Goal: Task Accomplishment & Management: Manage account settings

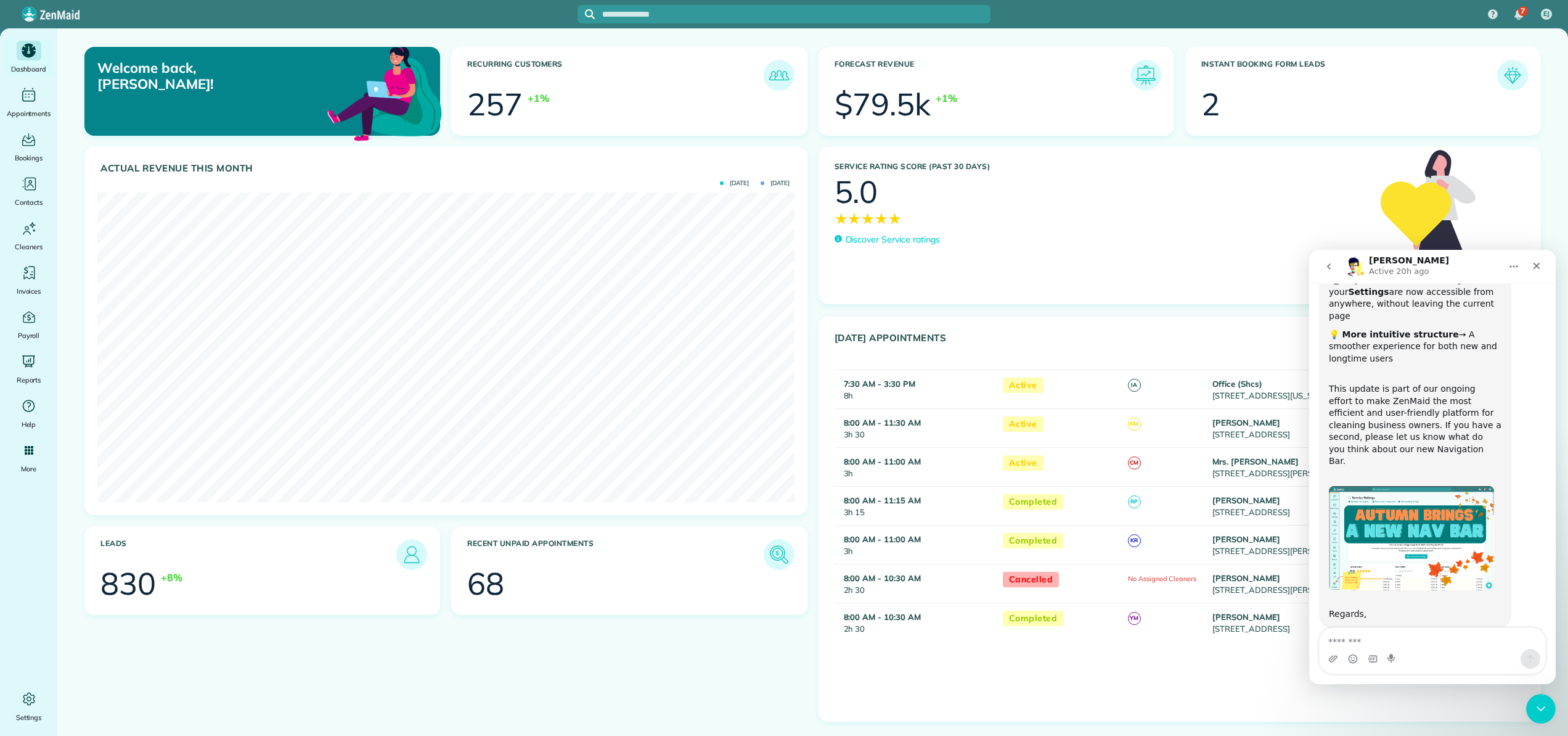
scroll to position [177, 0]
click at [28, 185] on icon "Main" at bounding box center [30, 186] width 7 height 4
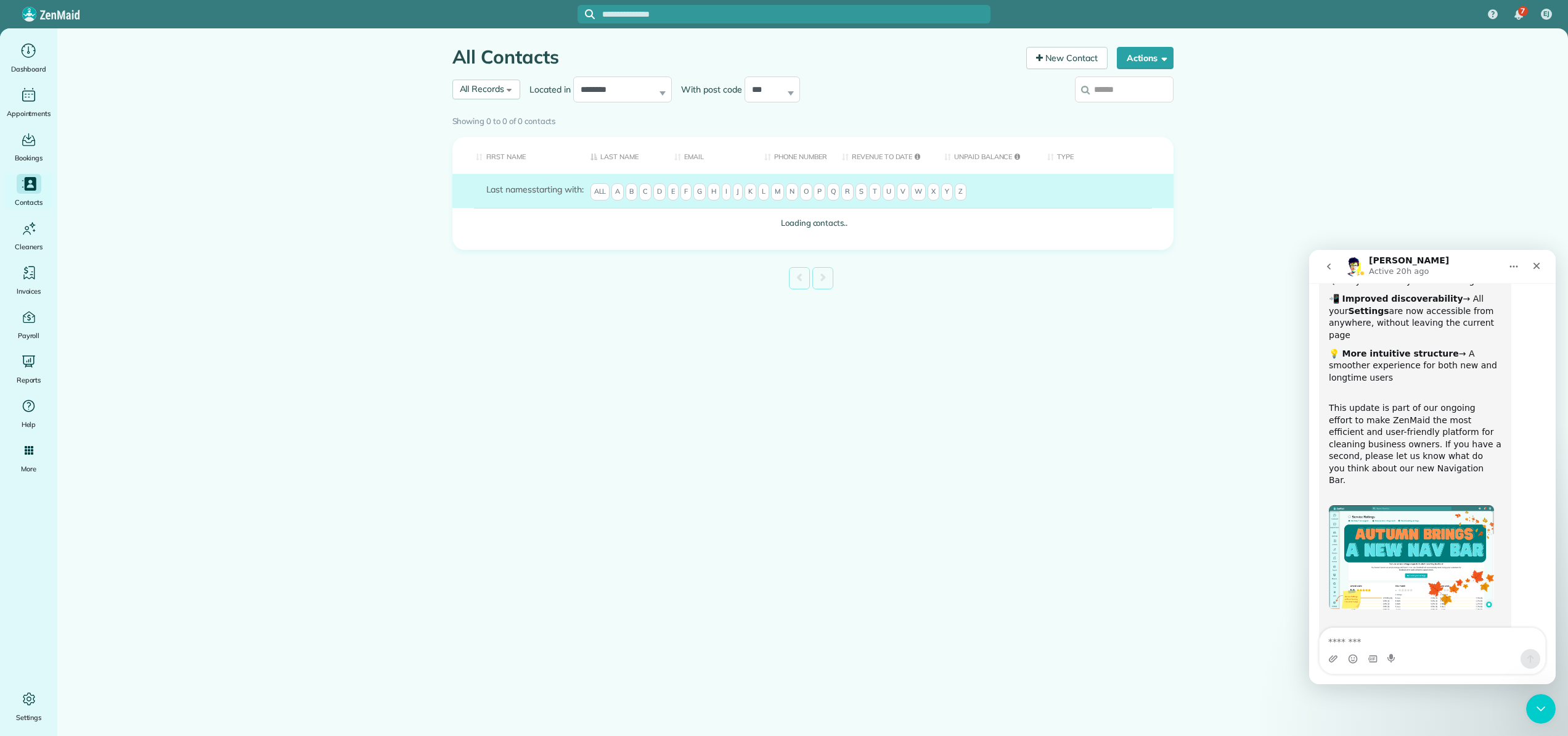
scroll to position [177, 0]
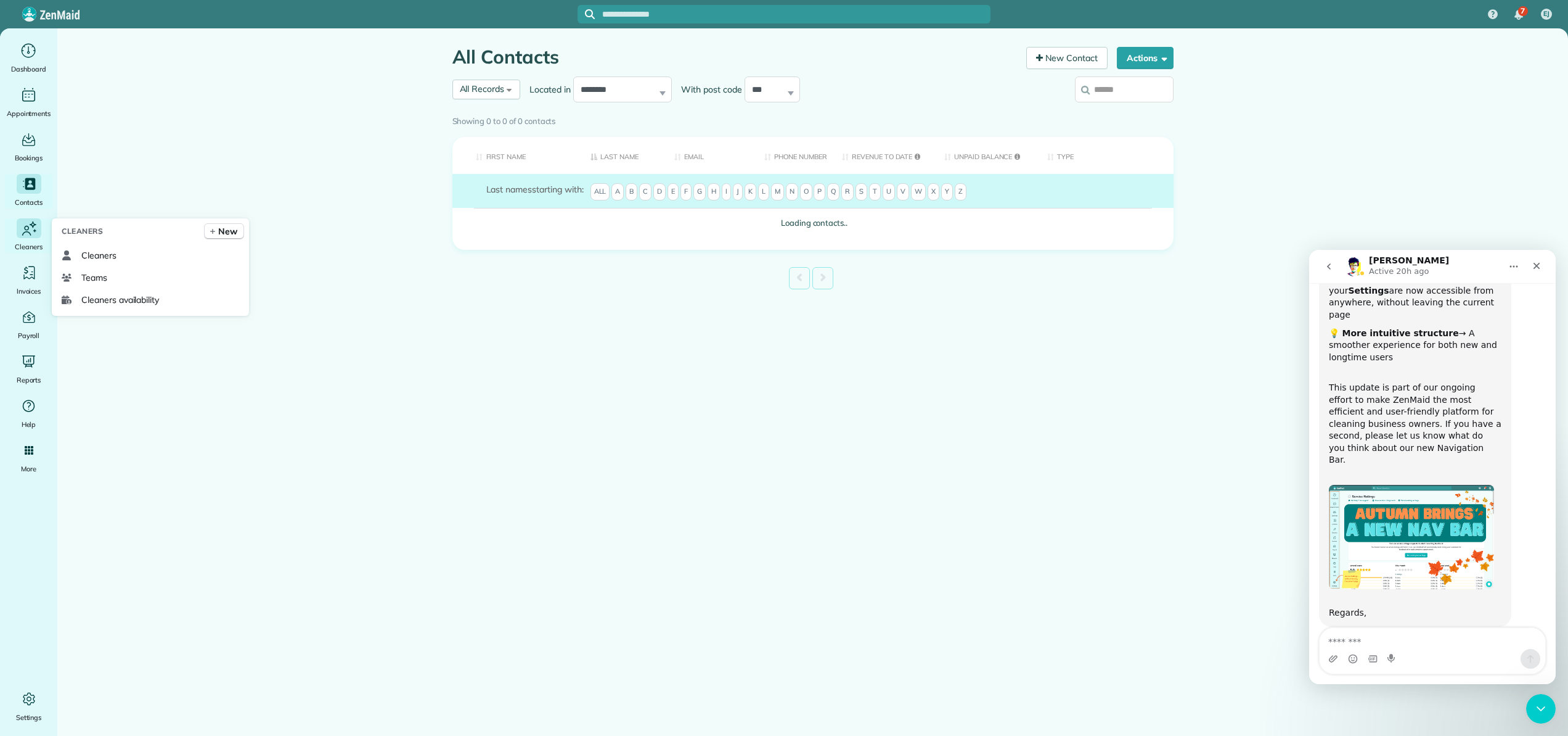
click at [29, 235] on icon "Main" at bounding box center [29, 228] width 18 height 19
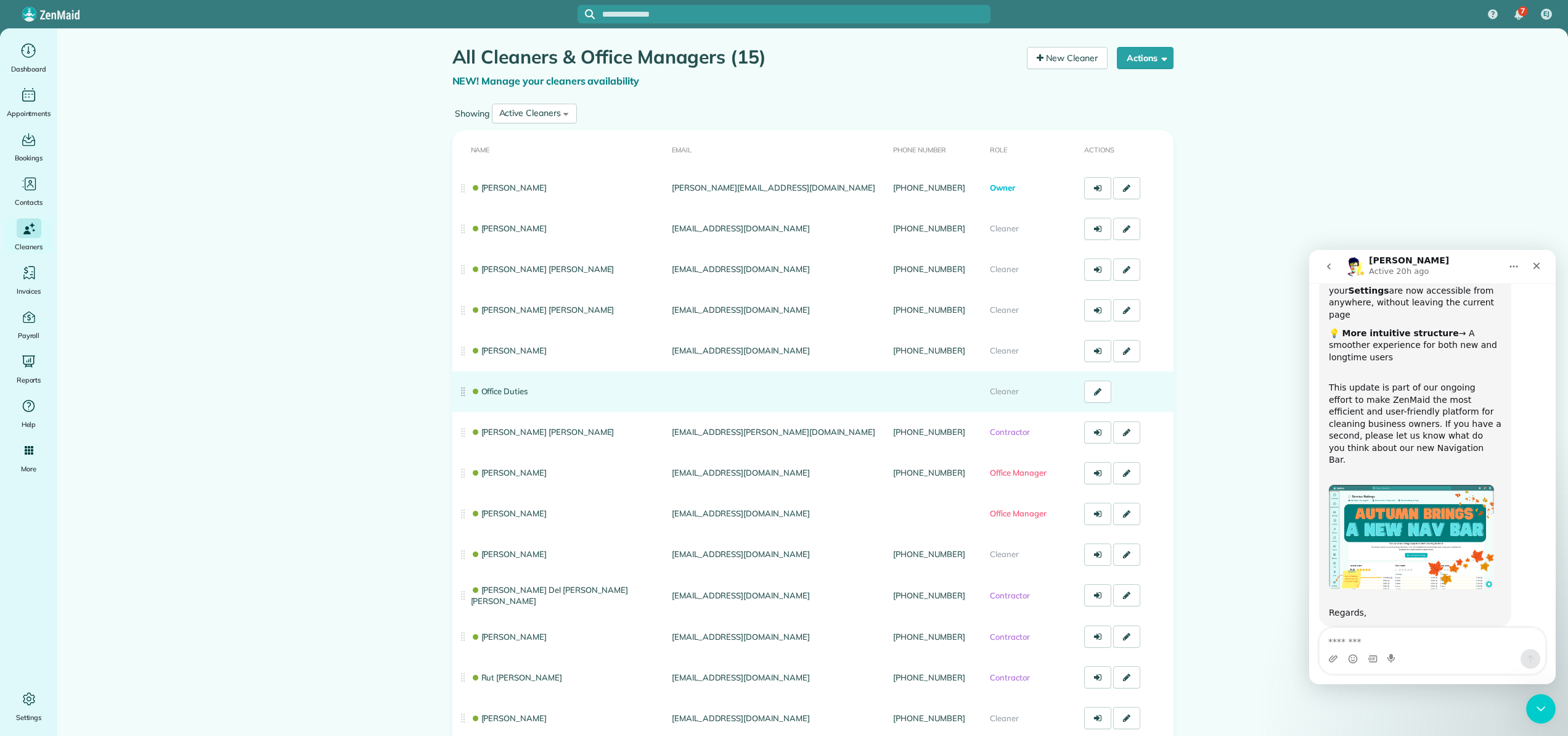
scroll to position [117, 0]
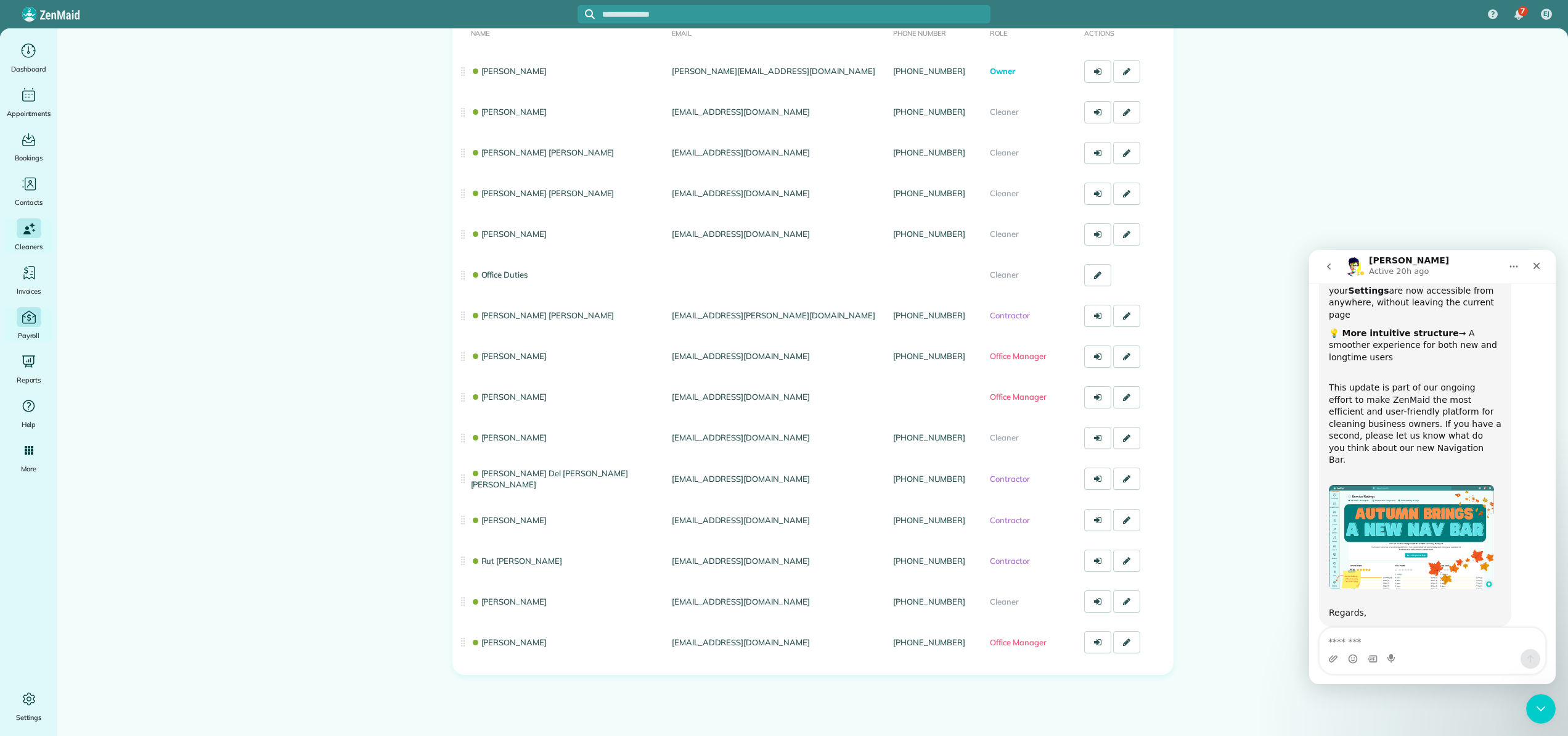
click at [27, 319] on icon "Main" at bounding box center [28, 317] width 5 height 7
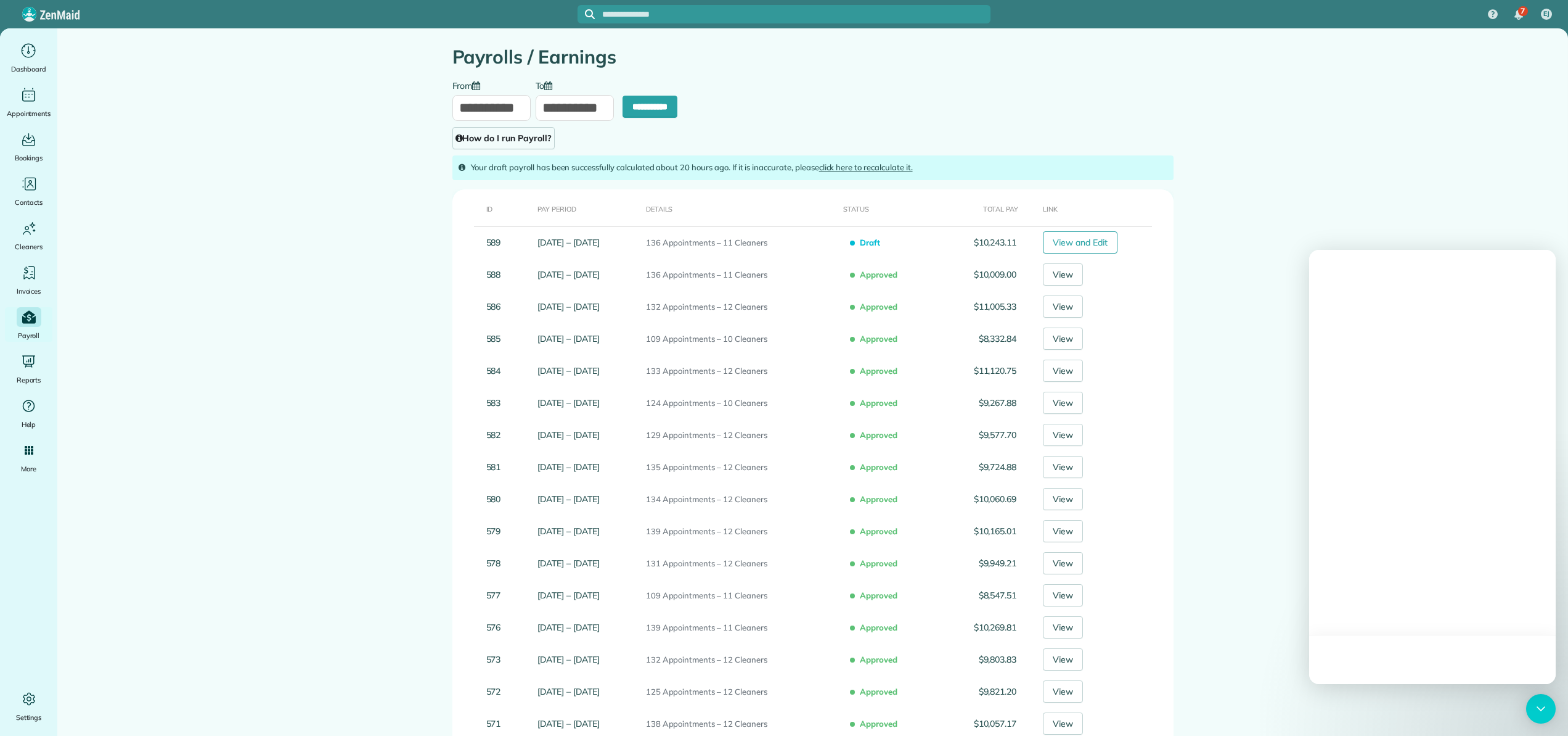
type input "**********"
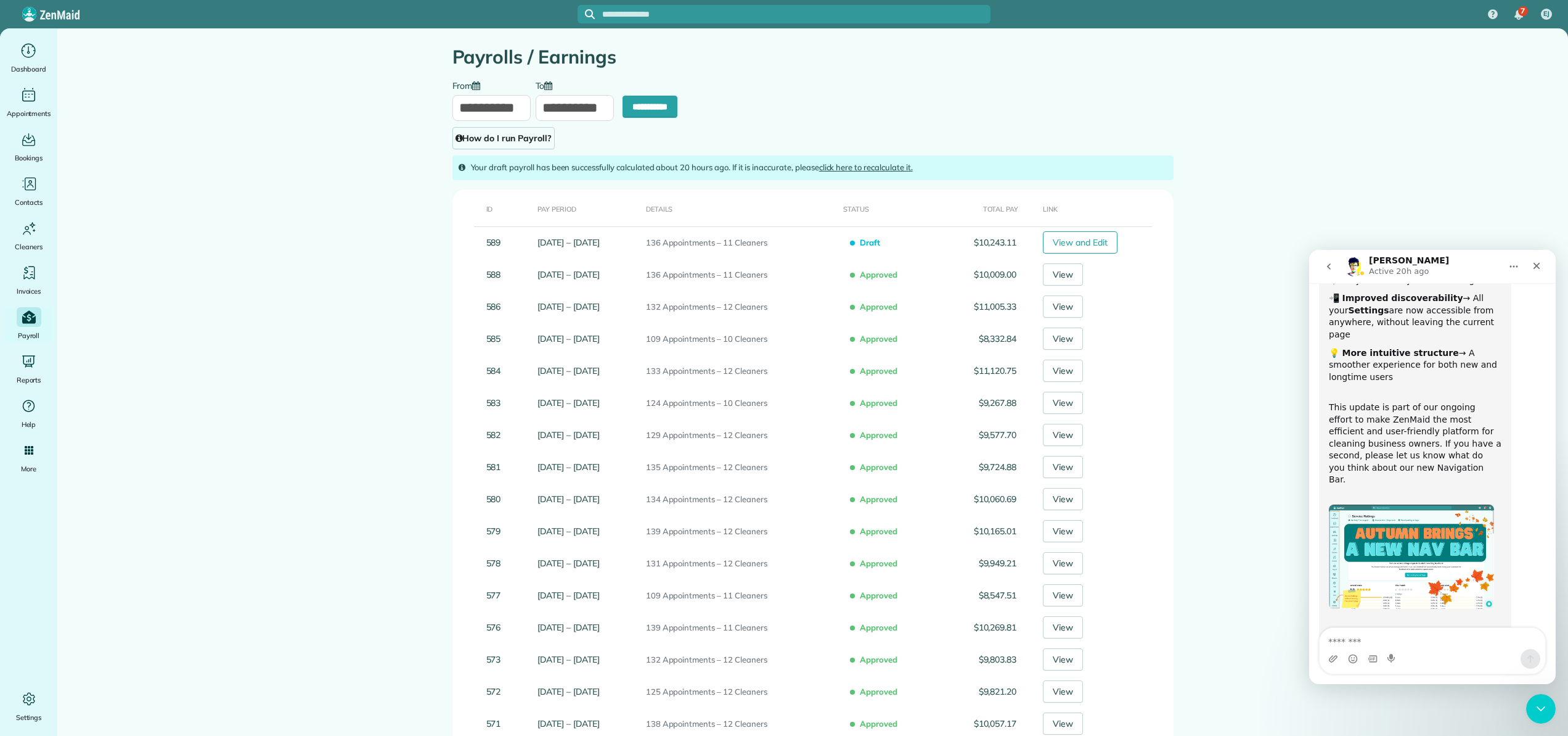
scroll to position [177, 0]
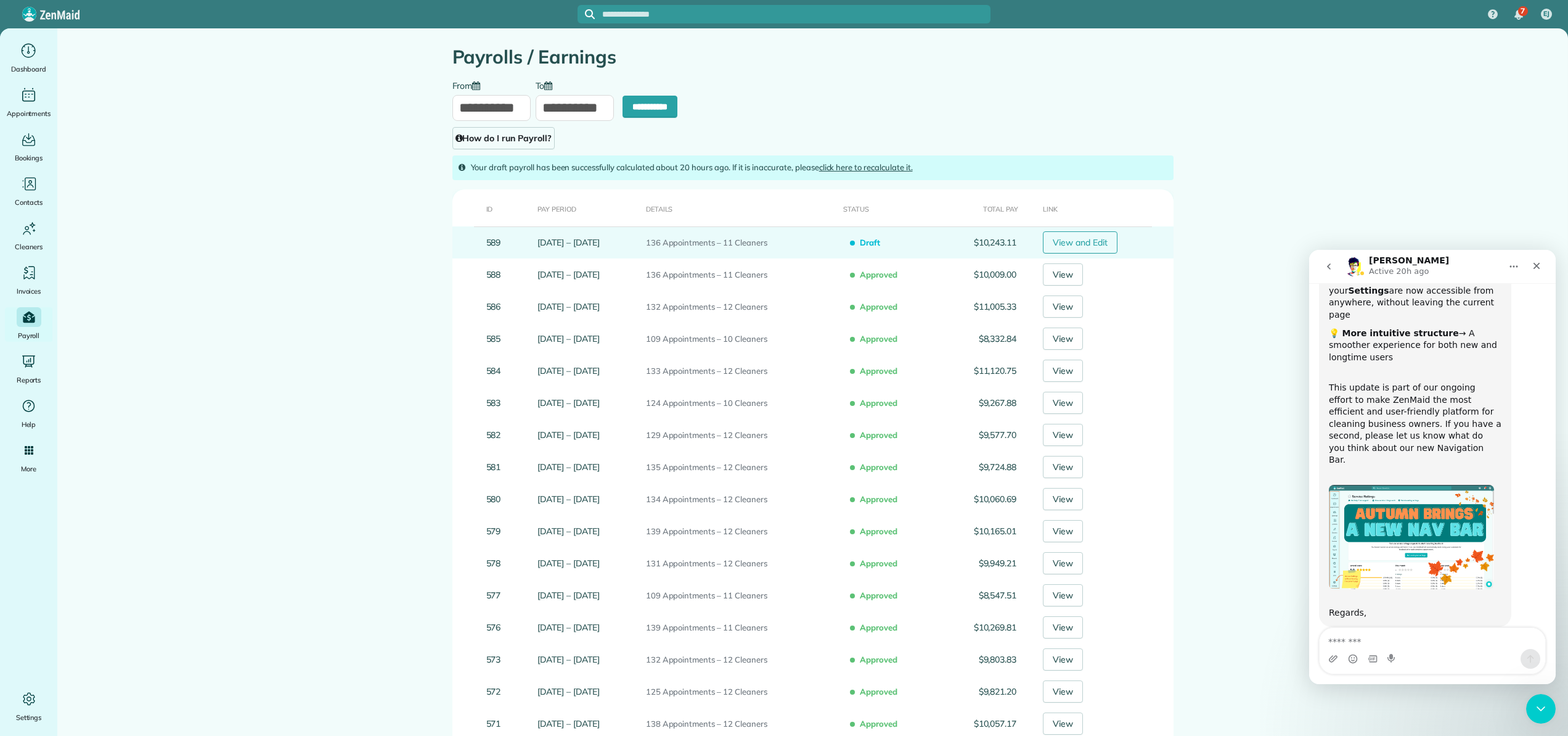
click at [1071, 241] on link "View and Edit" at bounding box center [1080, 242] width 75 height 23
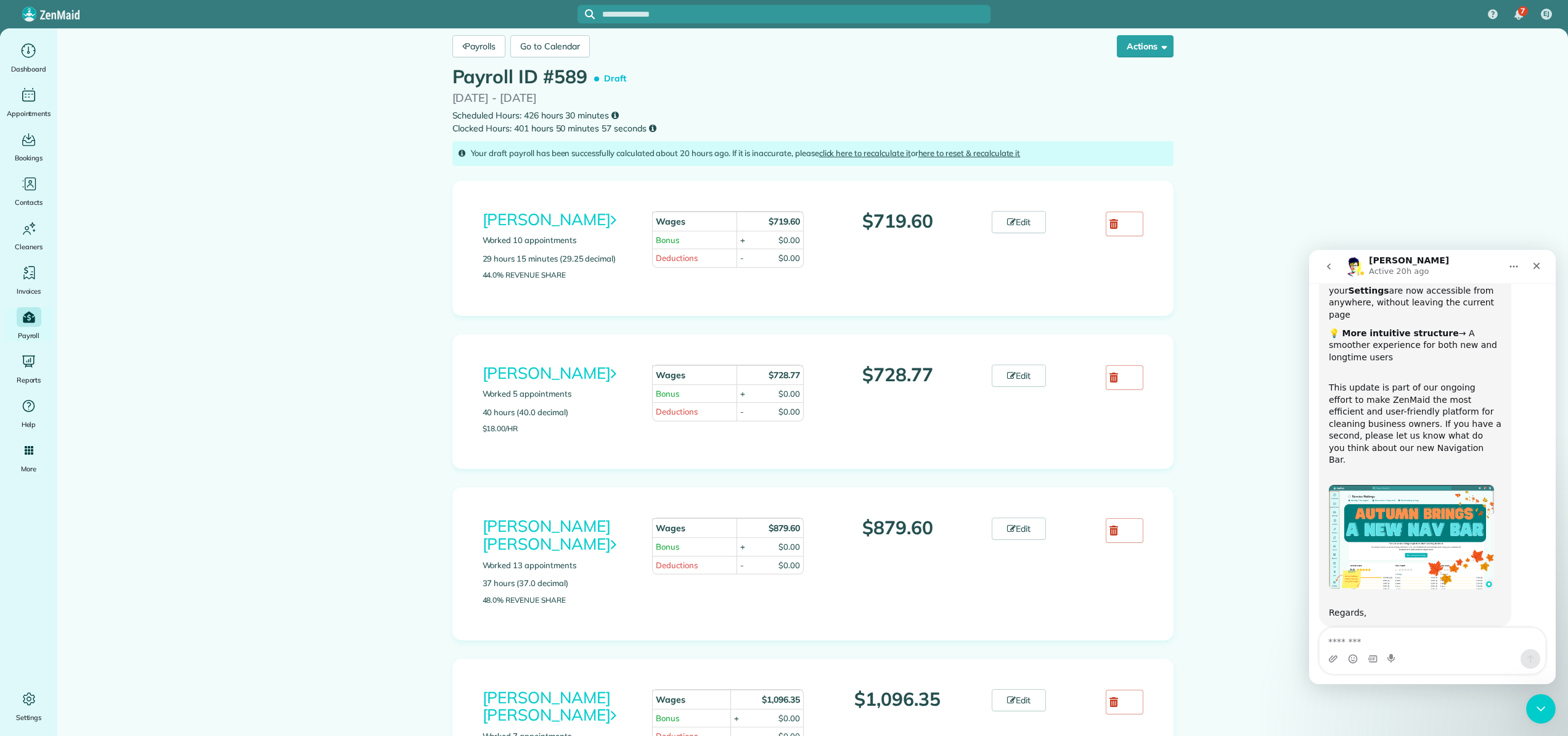
scroll to position [5, 0]
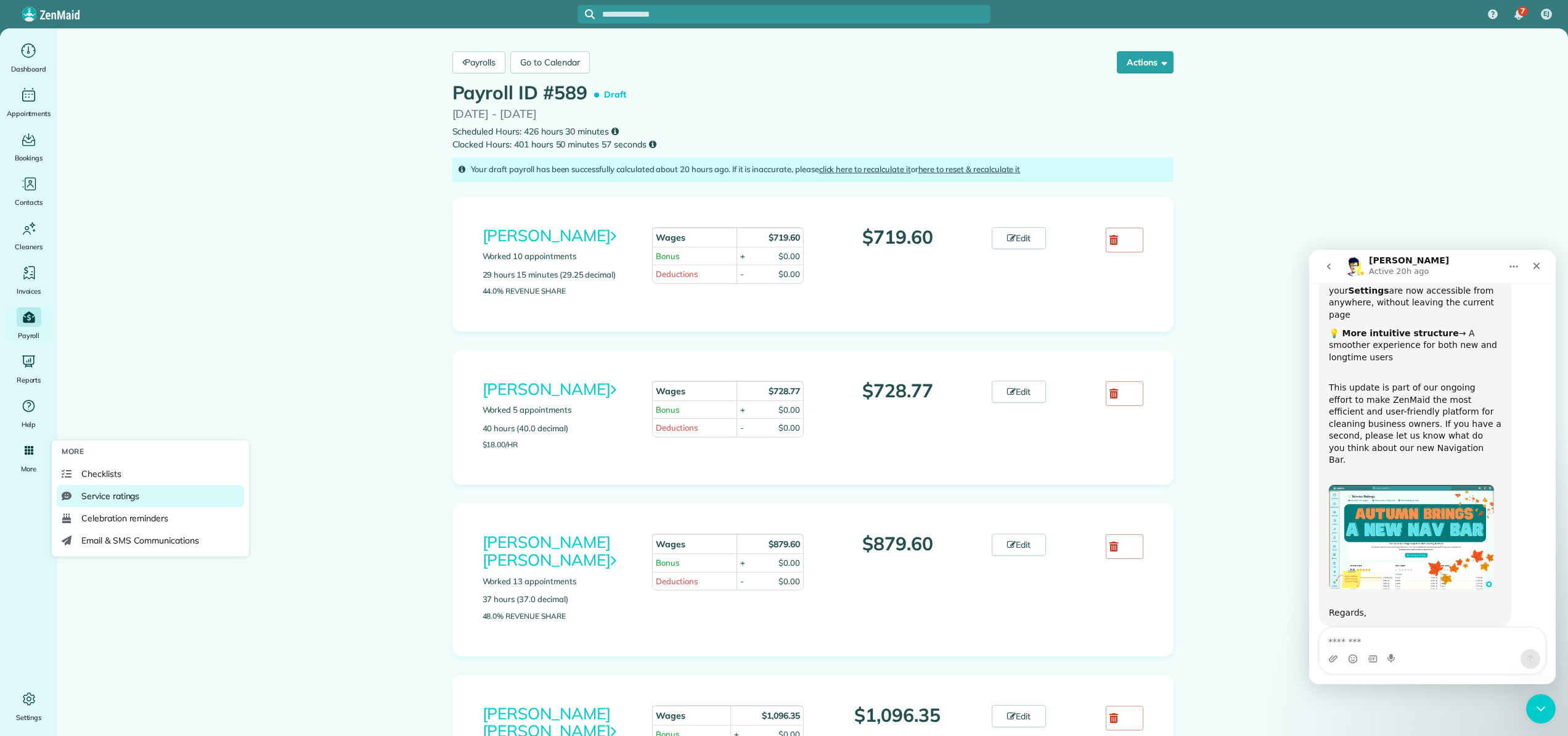
click at [113, 497] on span "Service ratings" at bounding box center [110, 496] width 58 height 13
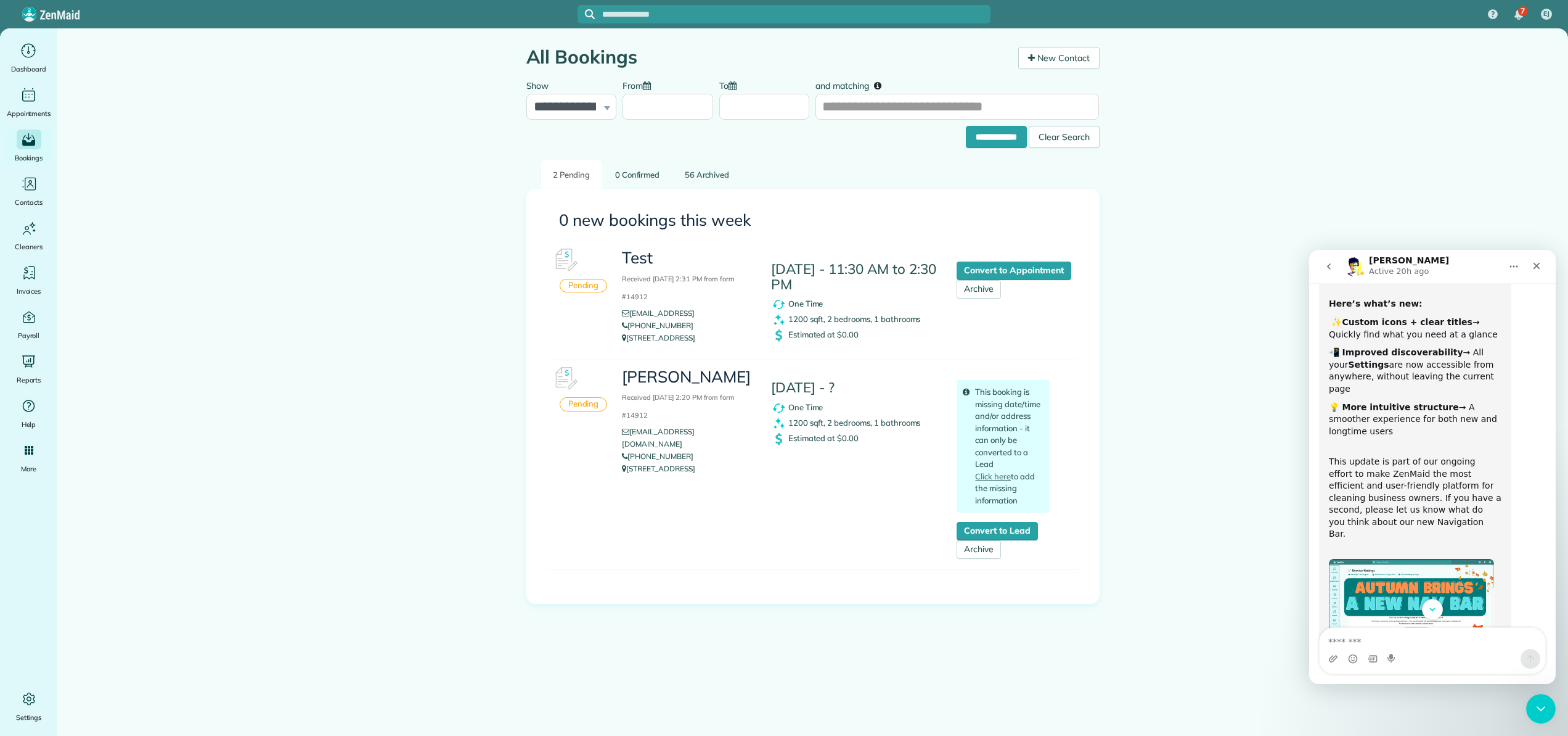
scroll to position [177, 0]
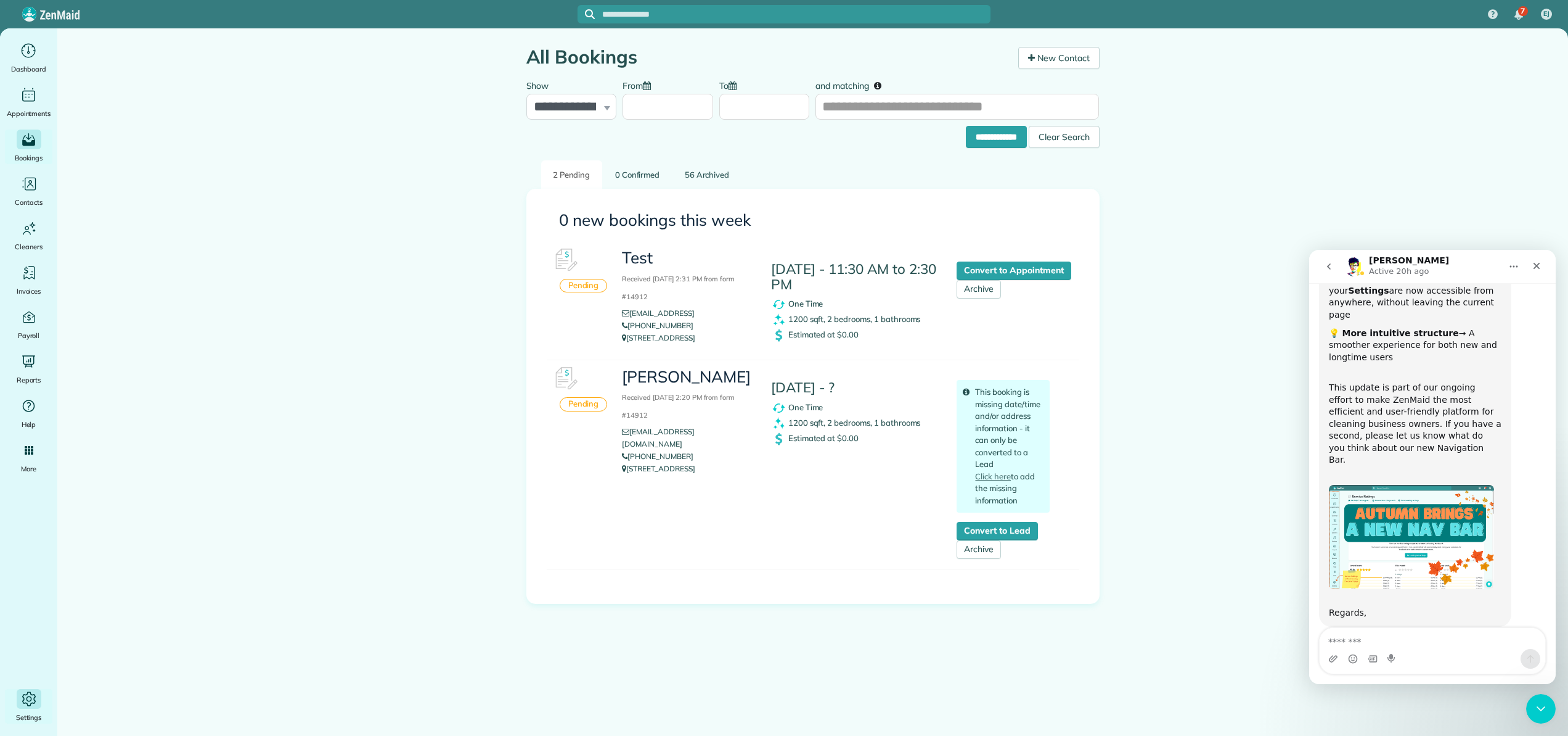
click at [28, 700] on icon "Main" at bounding box center [29, 699] width 18 height 18
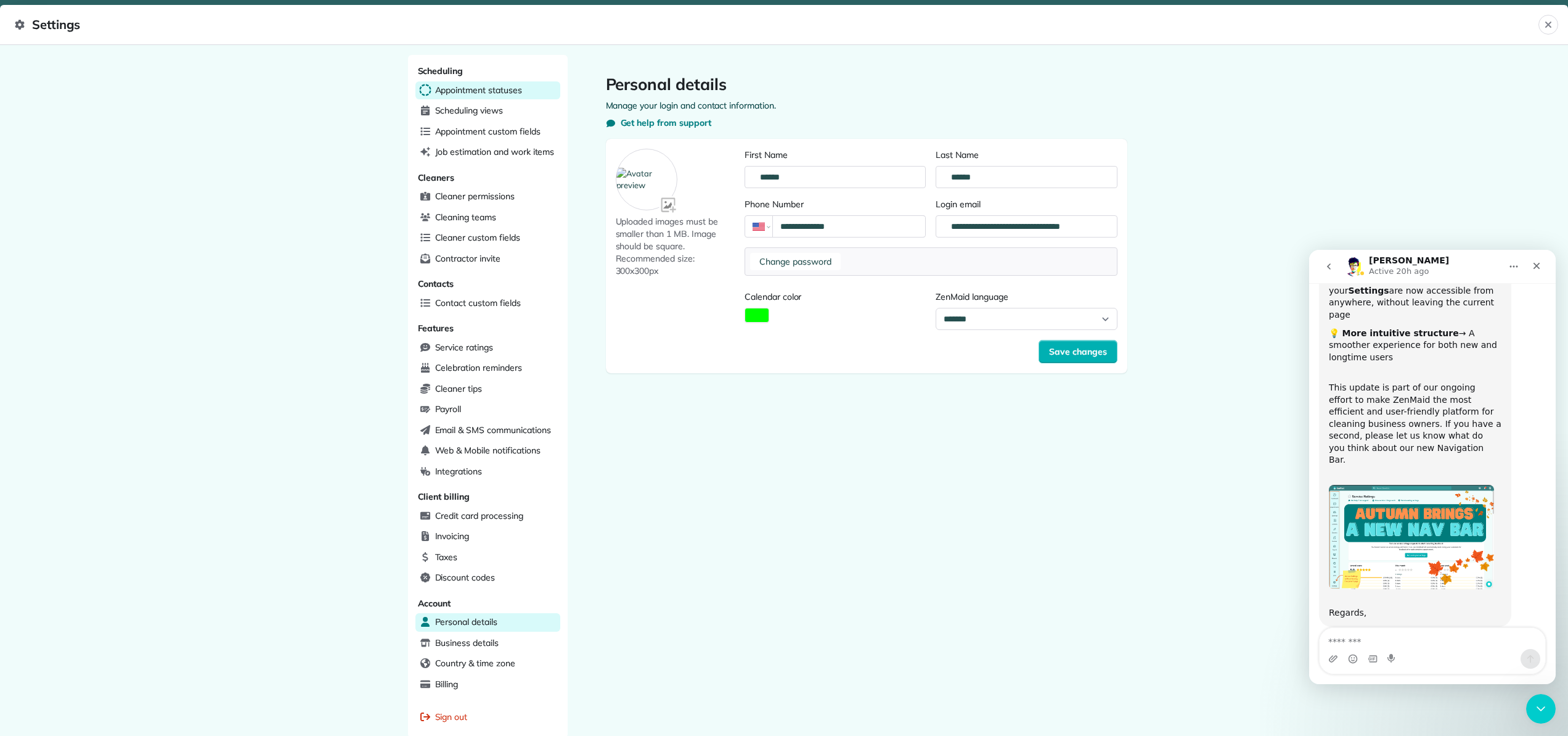
click at [501, 84] on span "Appointment statuses" at bounding box center [479, 90] width 87 height 13
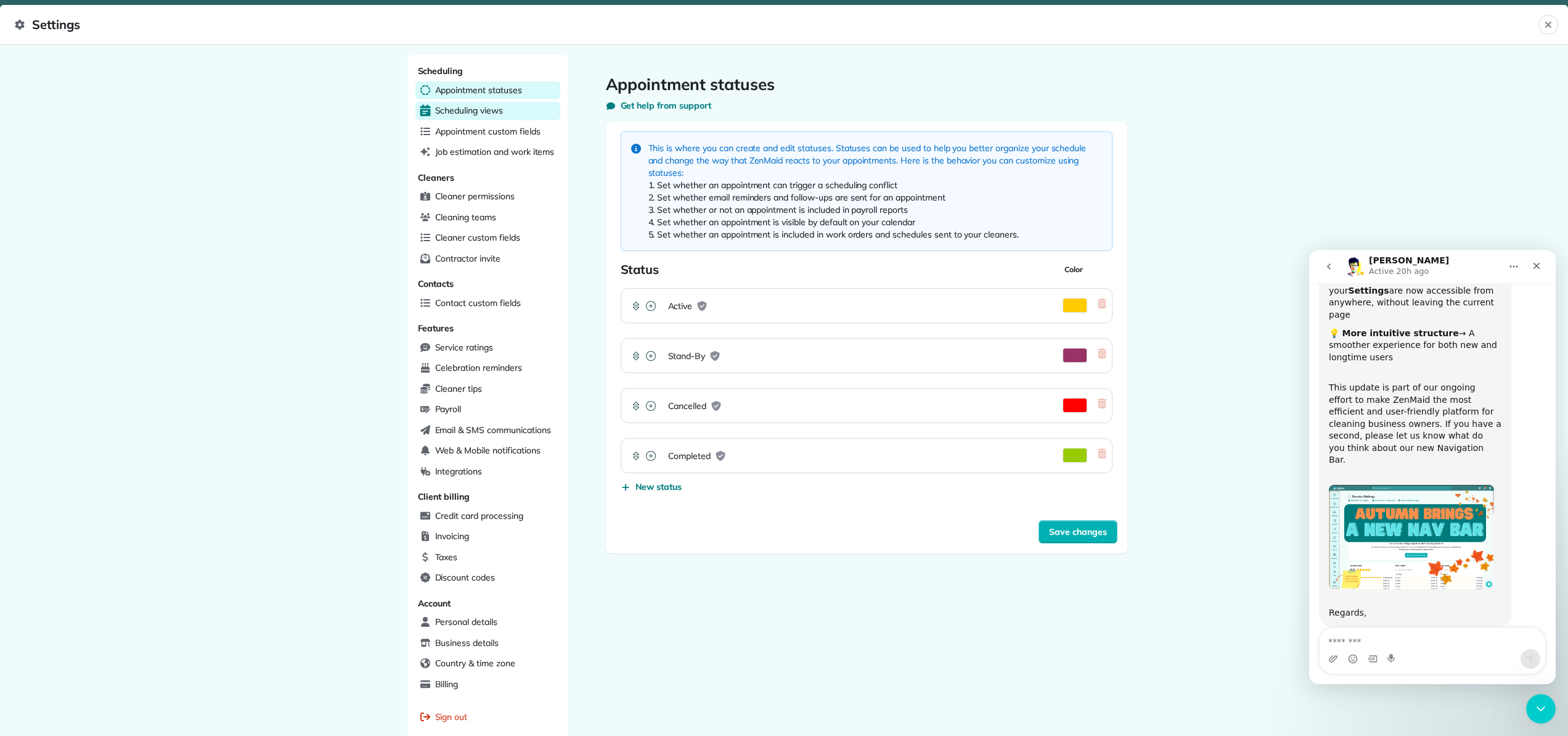
click at [501, 104] on div "Scheduling views" at bounding box center [488, 111] width 145 height 18
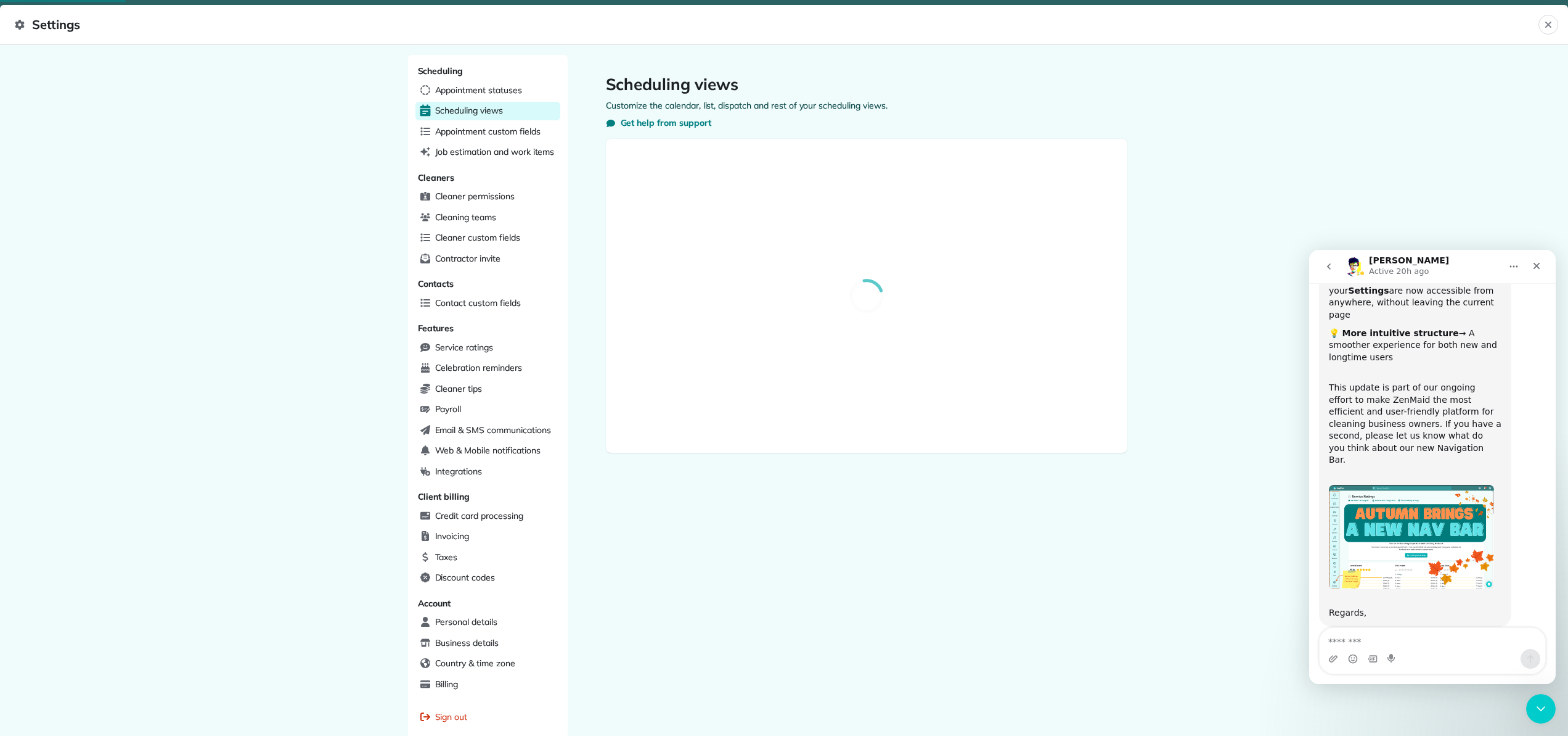
select select "**********"
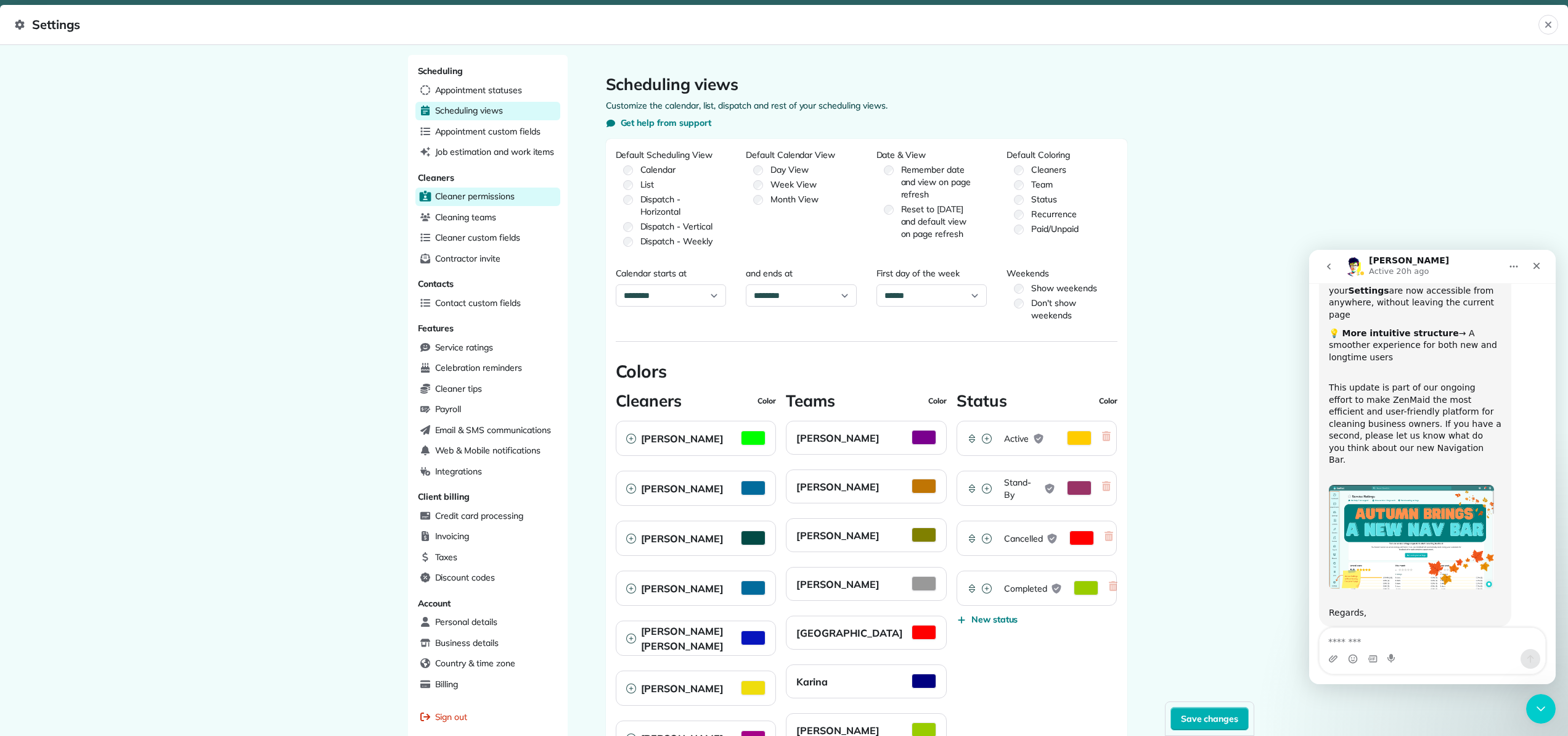
click at [509, 193] on span "Cleaner permissions" at bounding box center [475, 196] width 80 height 13
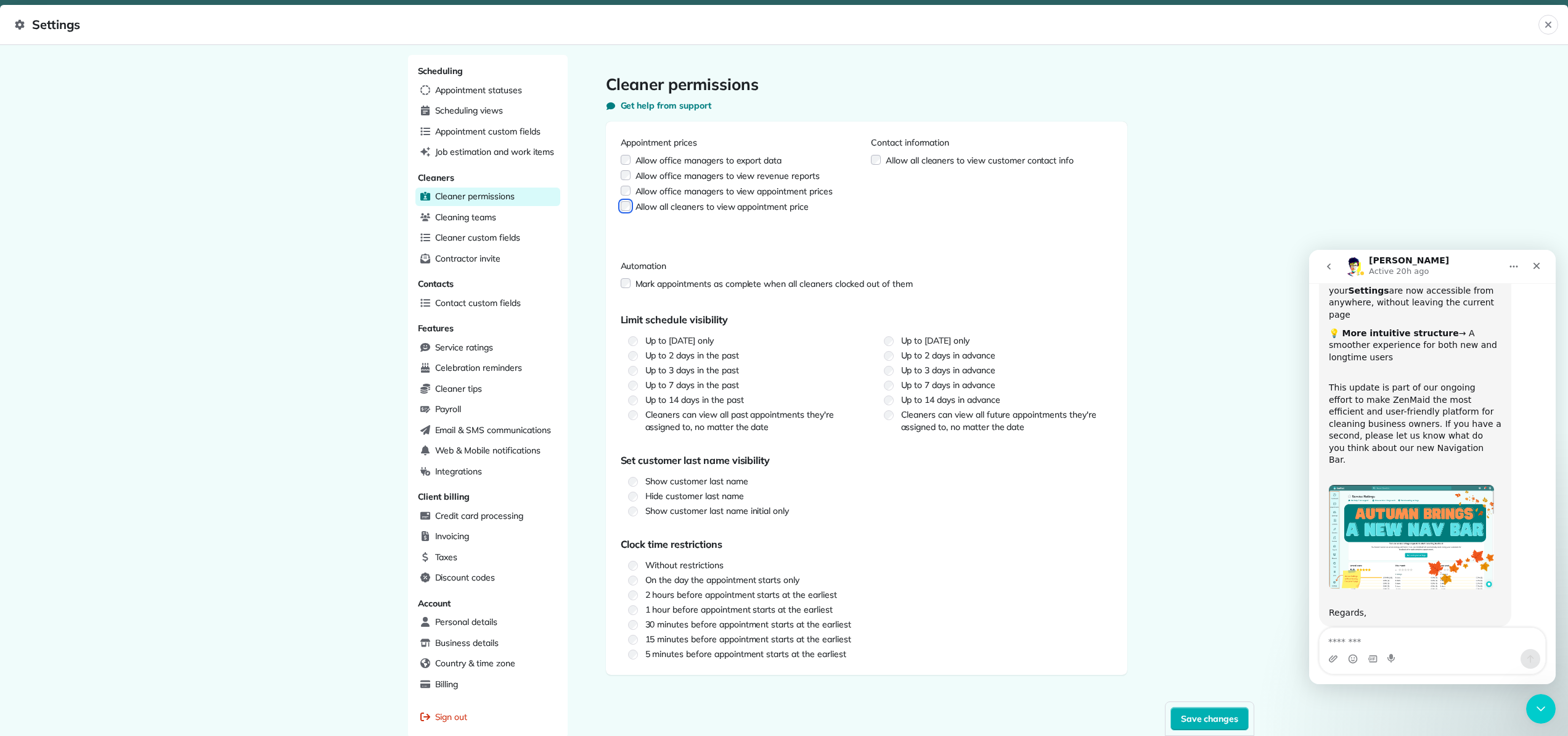
scroll to position [53, 0]
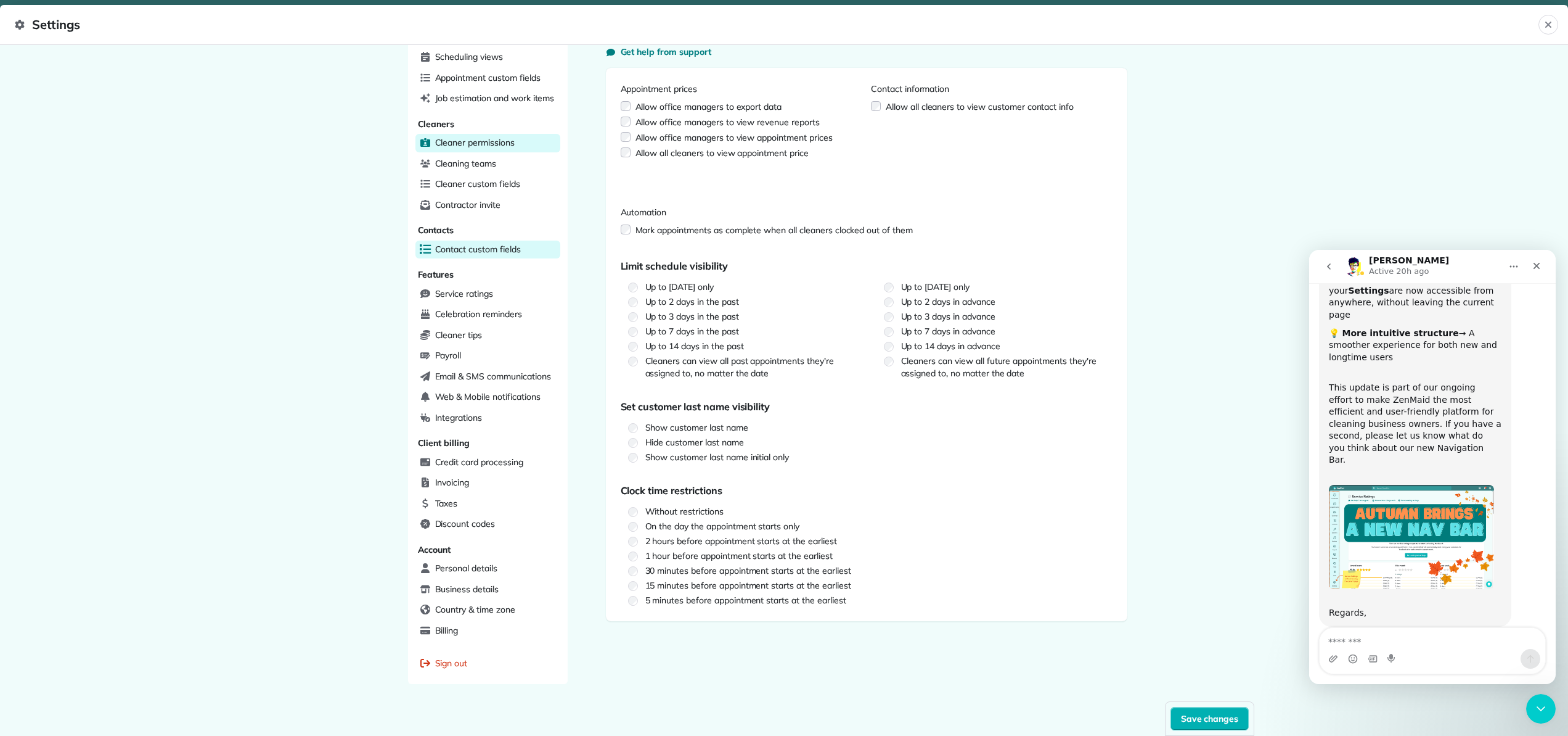
click at [488, 247] on span "Contact custom fields" at bounding box center [478, 250] width 86 height 13
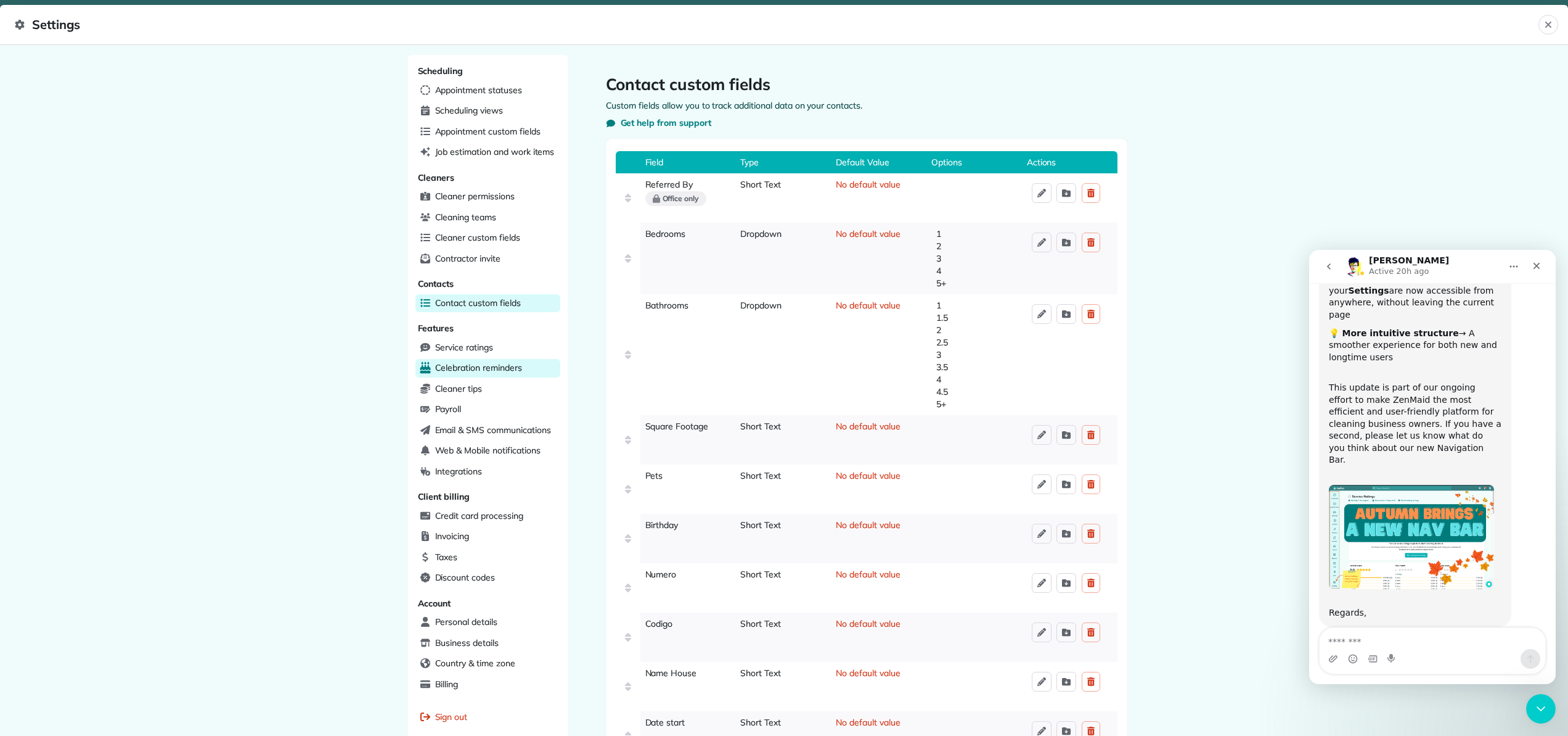
click at [512, 365] on span "Celebration reminders" at bounding box center [479, 368] width 87 height 13
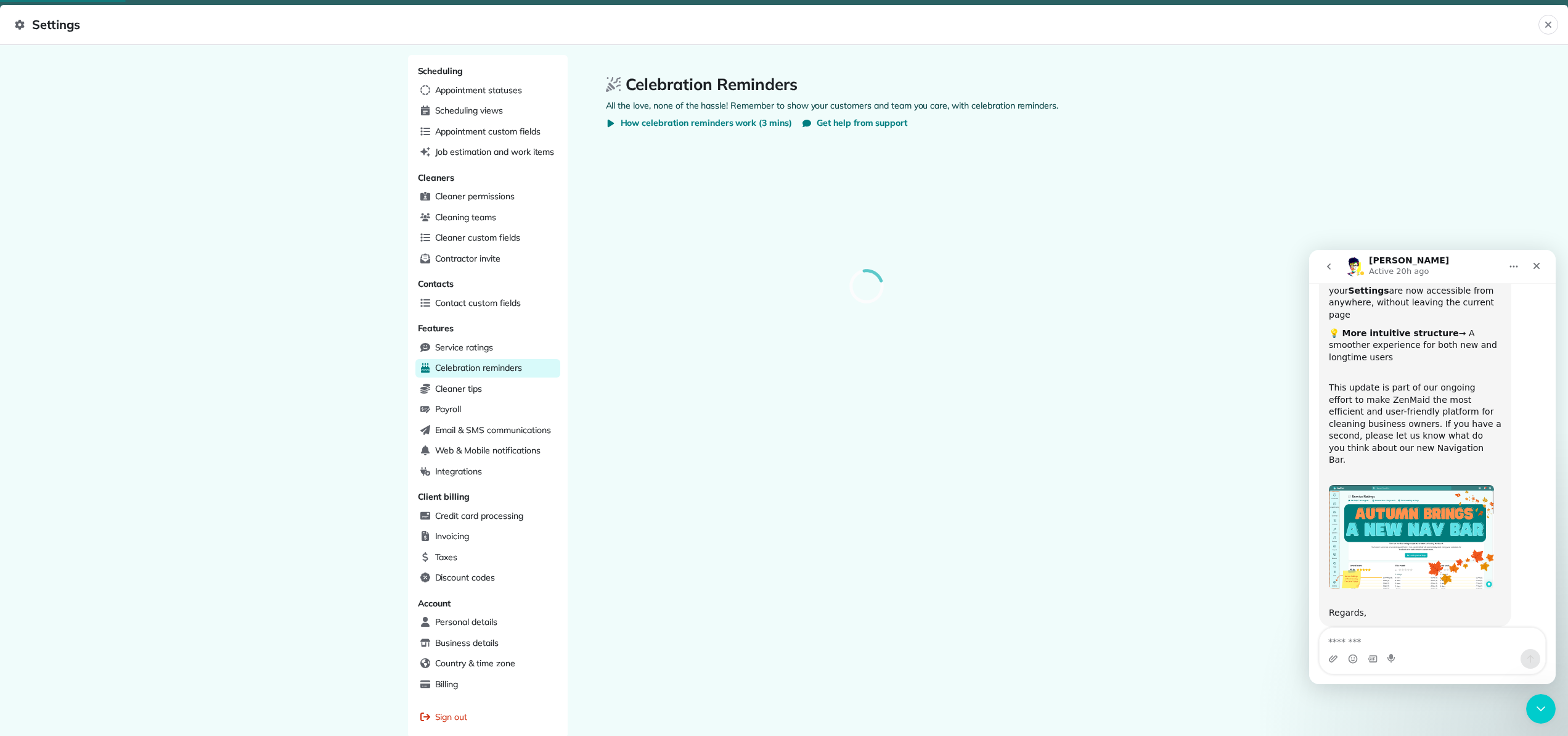
select select
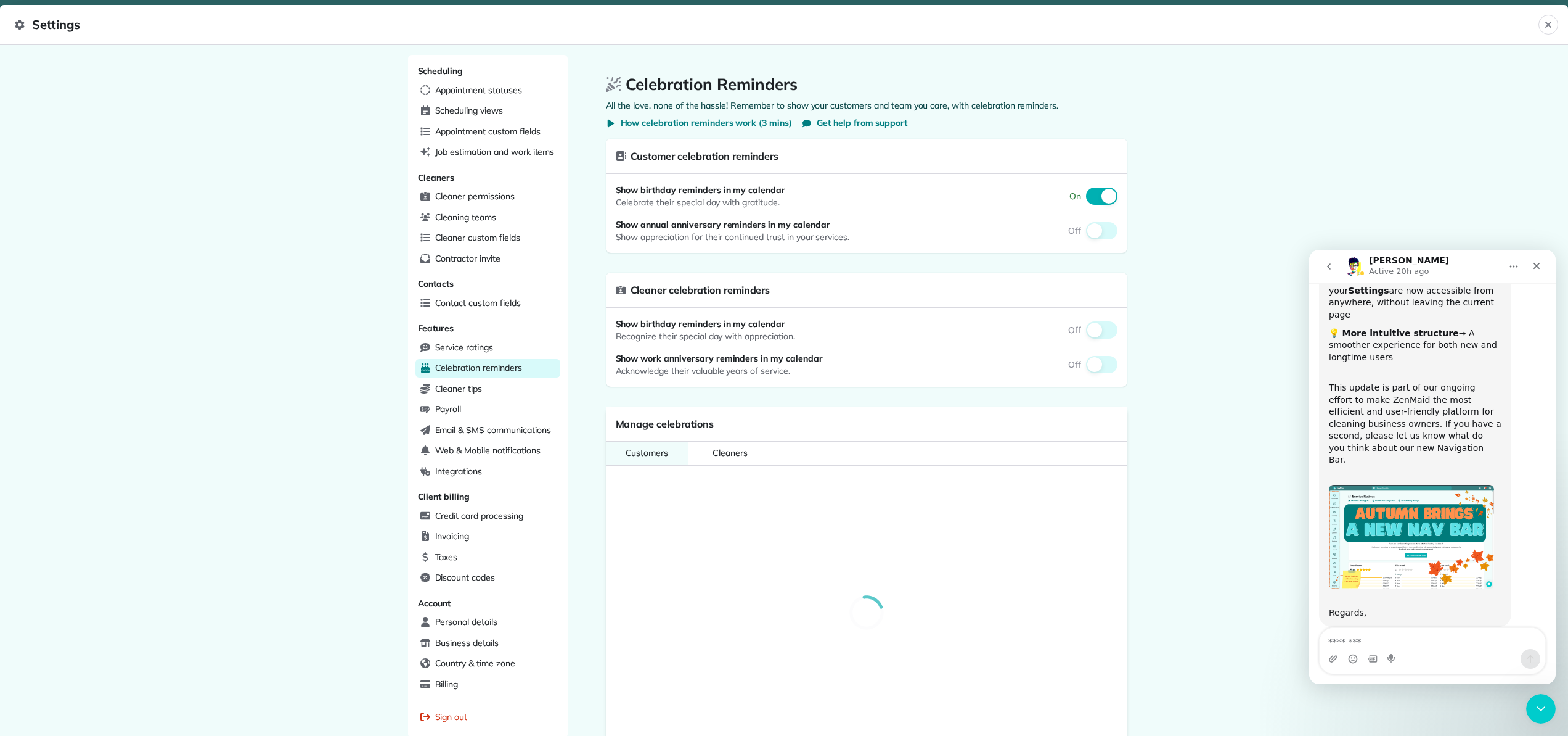
select select
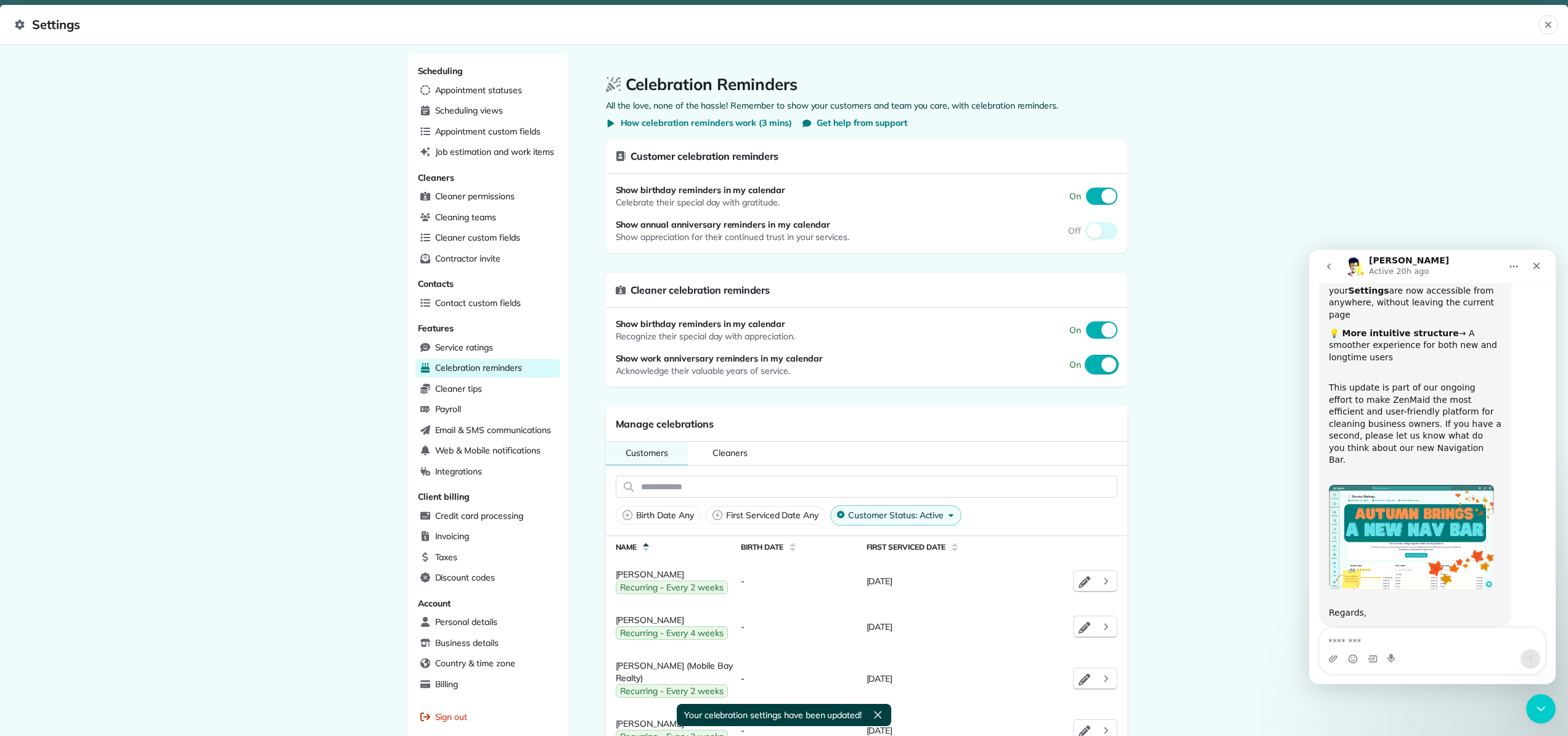
scroll to position [88, 0]
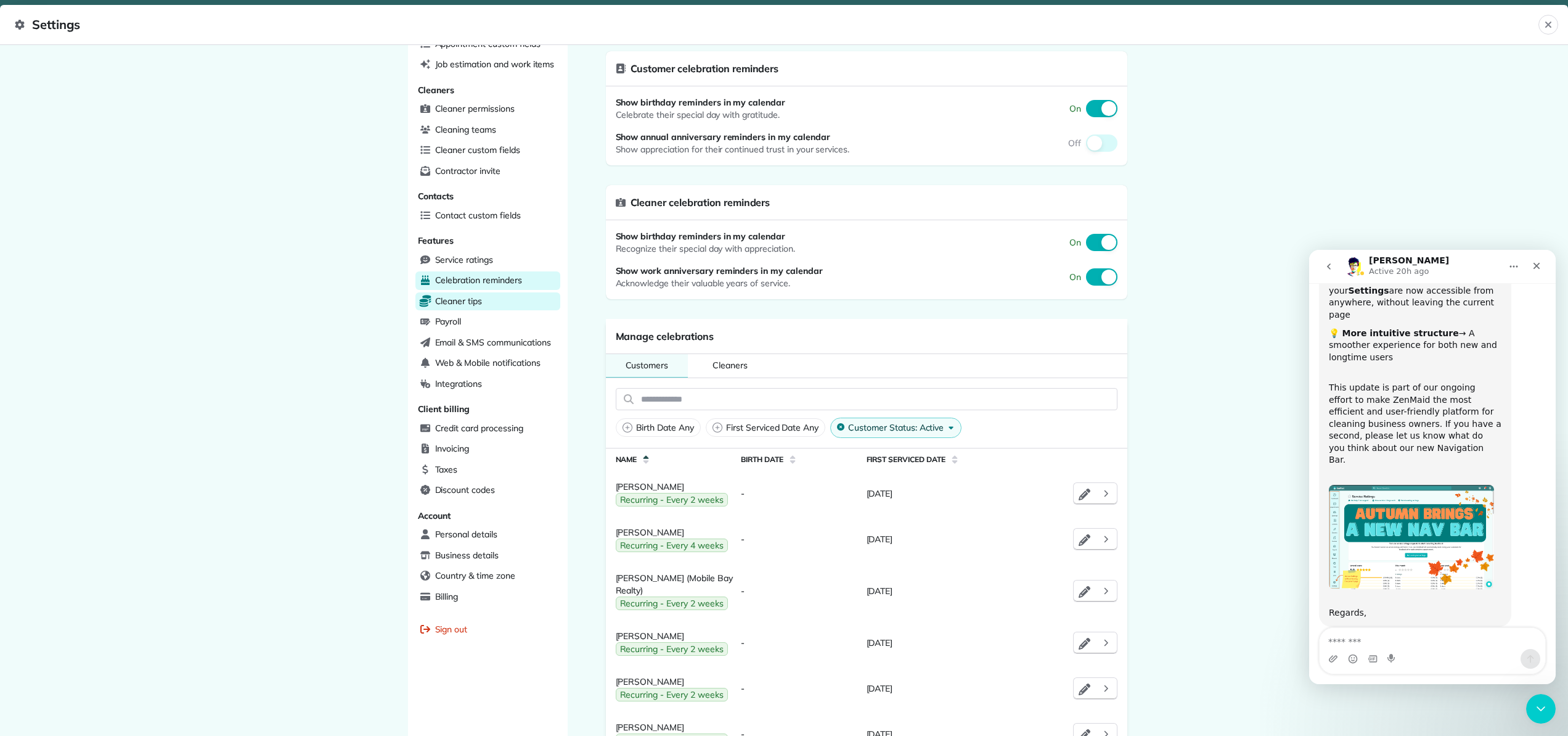
click at [529, 297] on div "Cleaner tips" at bounding box center [488, 301] width 145 height 18
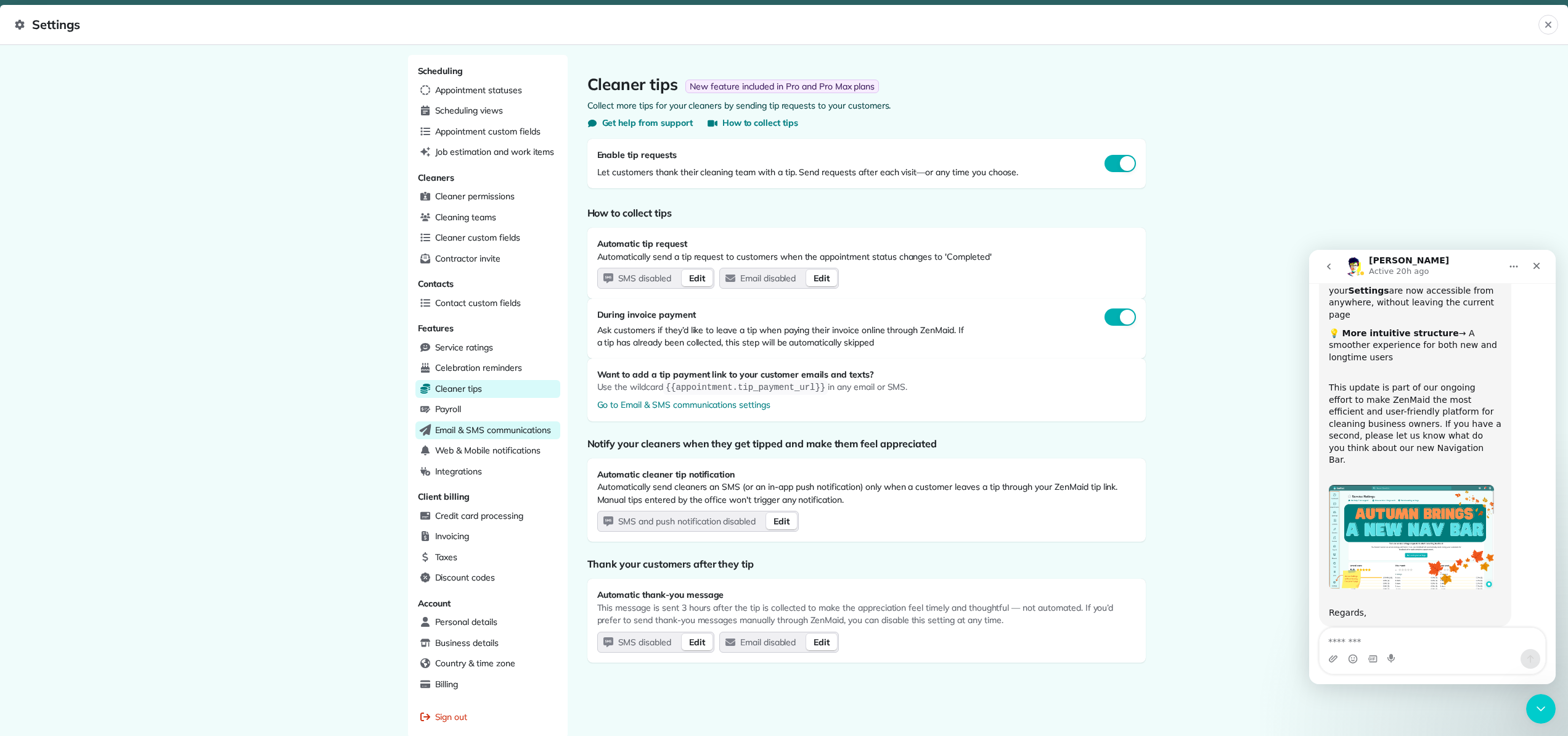
scroll to position [53, 0]
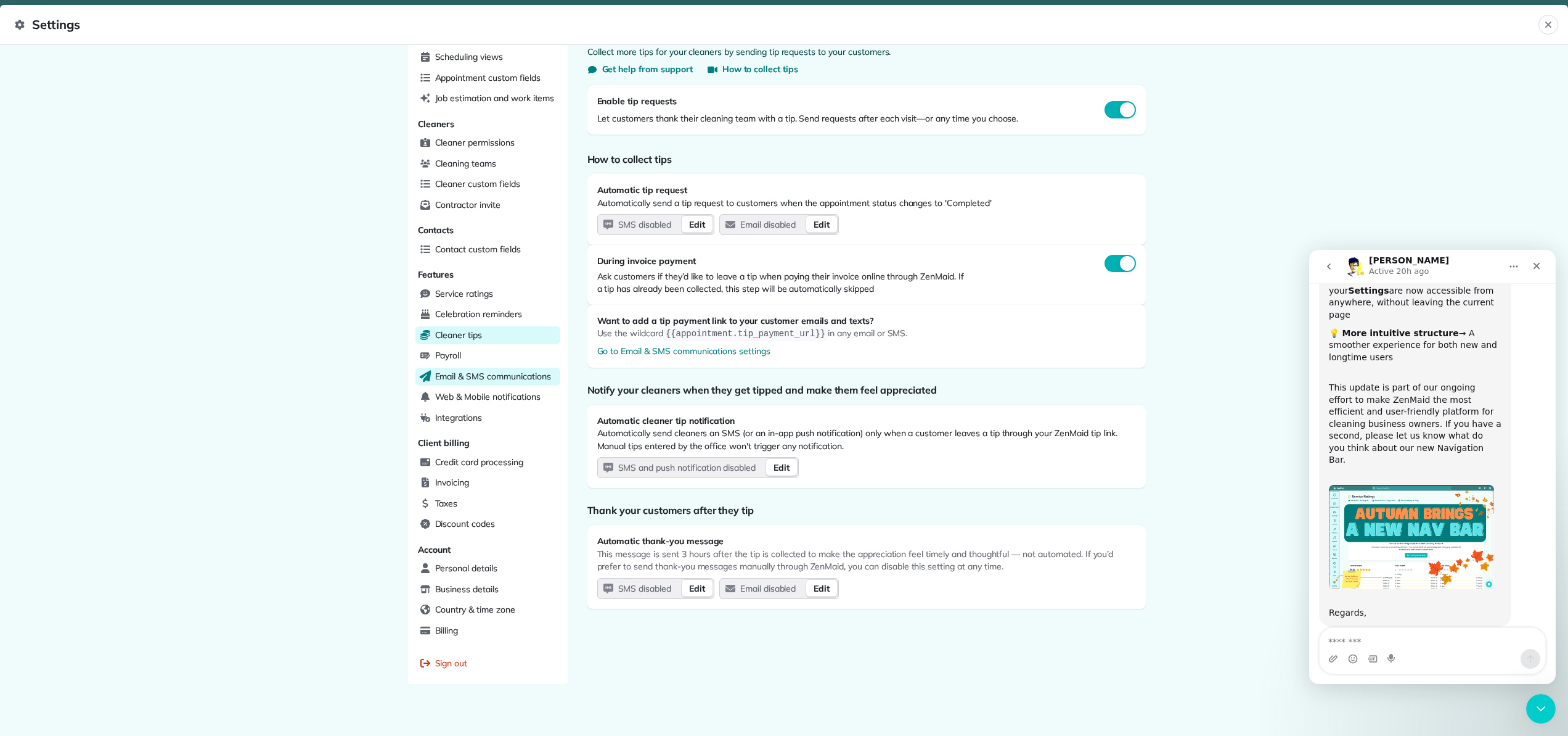
click at [540, 370] on span "Email & SMS communications" at bounding box center [493, 376] width 116 height 13
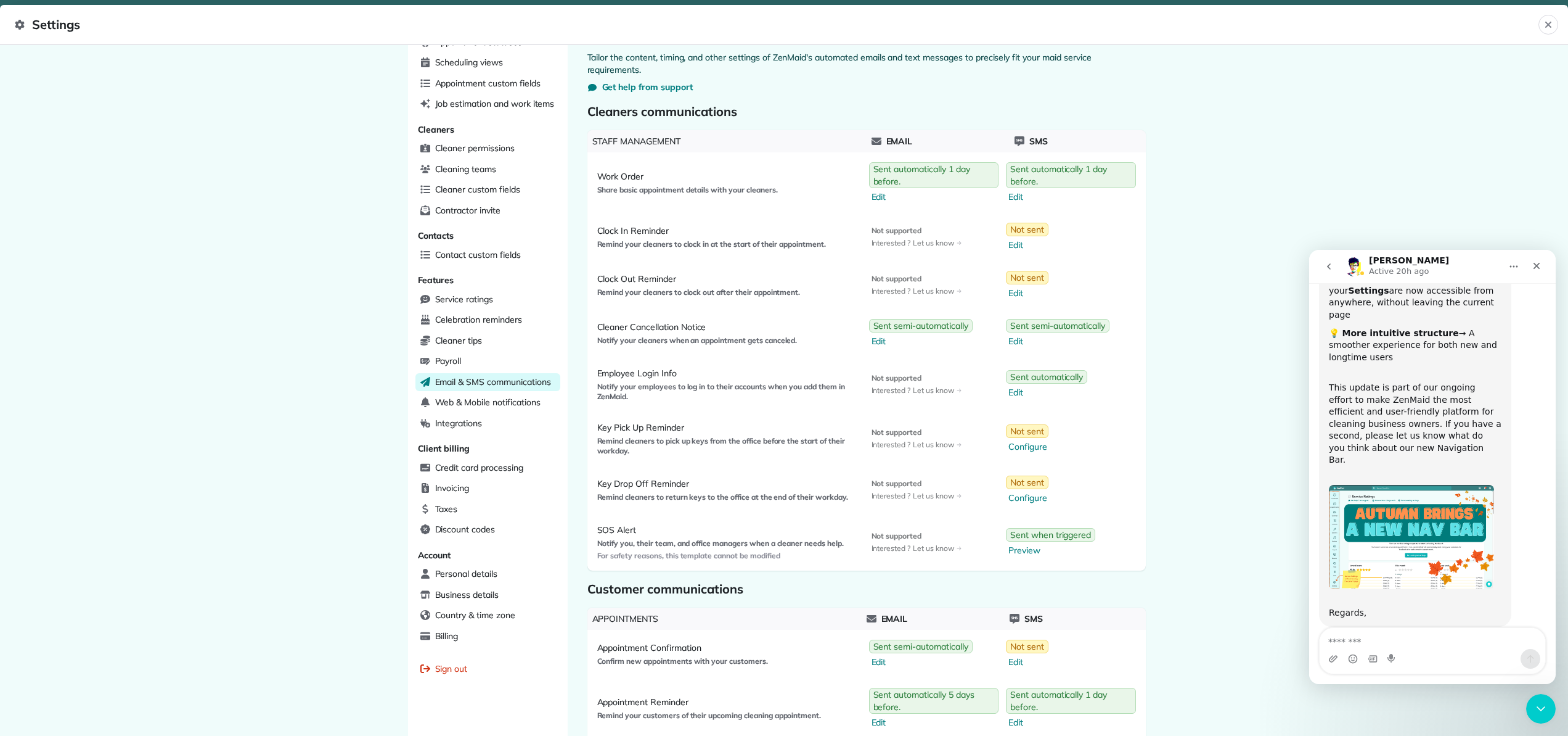
scroll to position [64, 0]
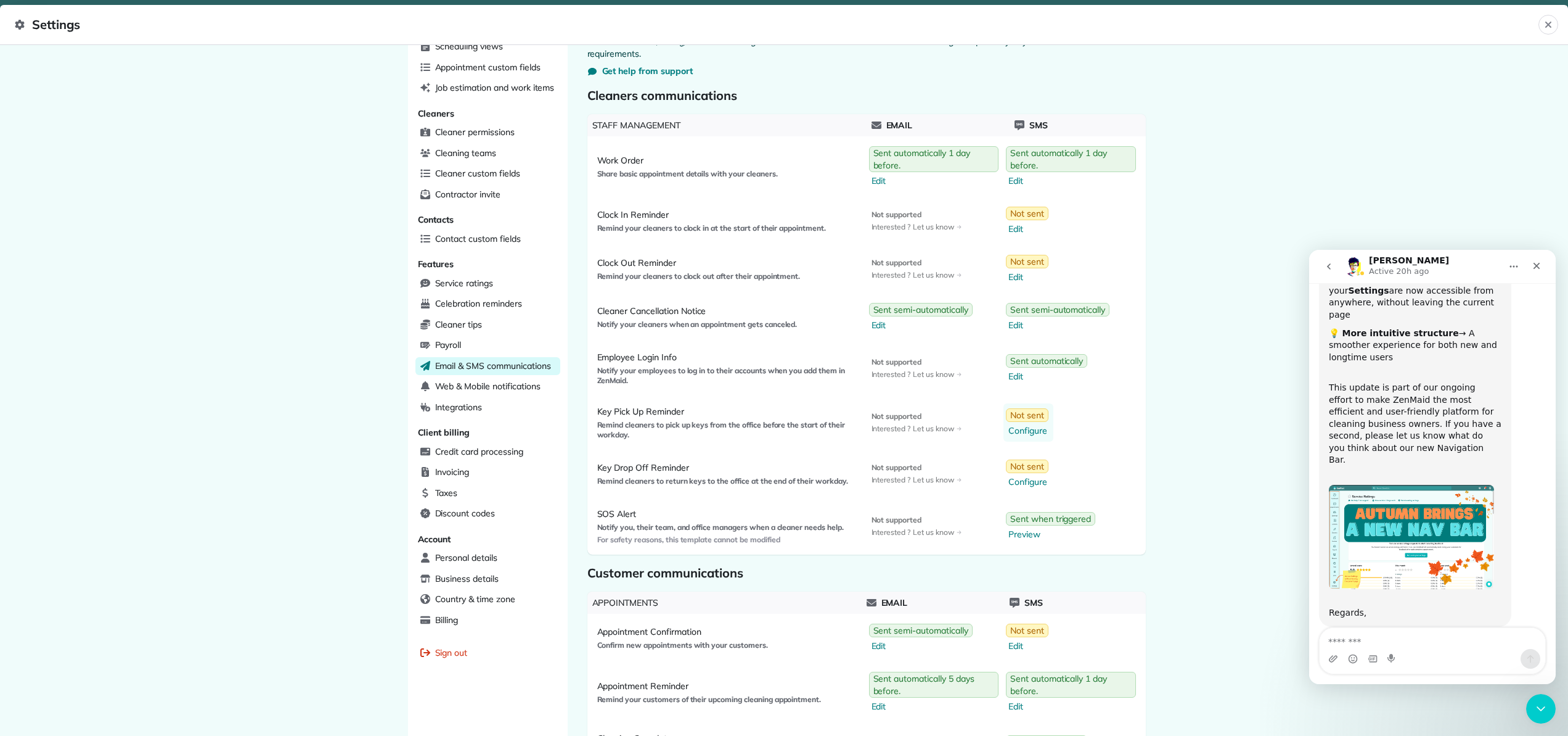
click at [1023, 429] on span "Configure" at bounding box center [1028, 430] width 40 height 13
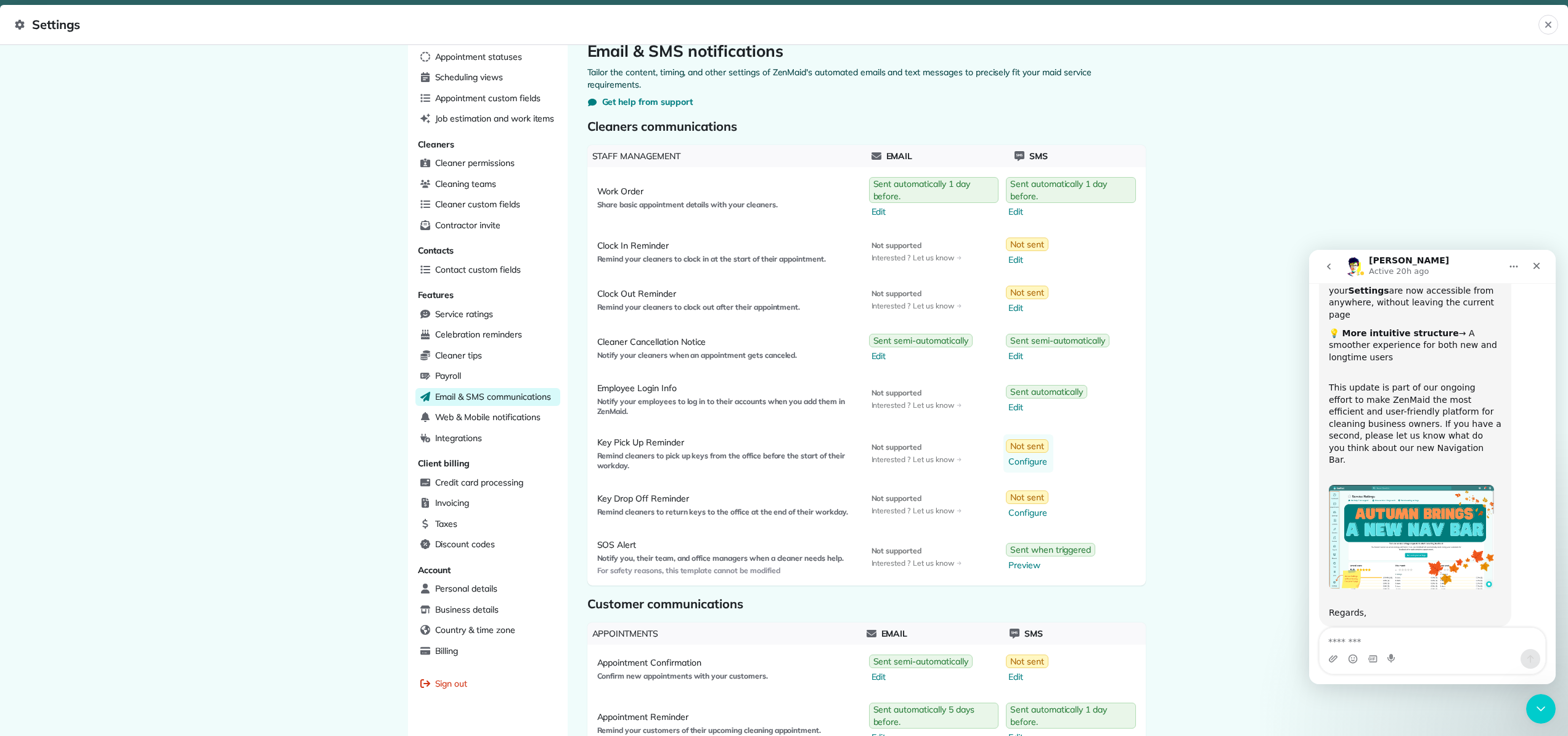
select select "********"
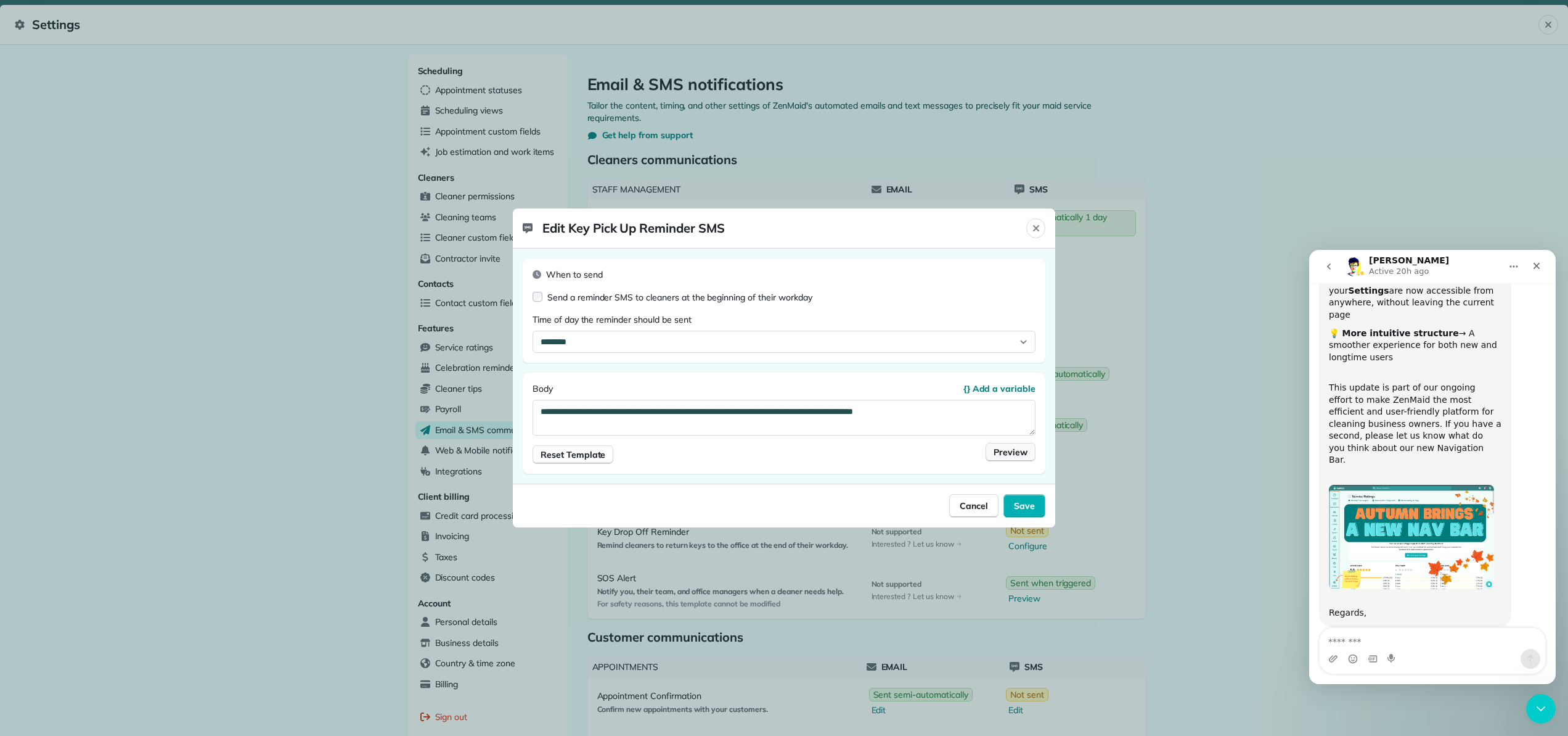
click at [1021, 457] on span "Preview" at bounding box center [1010, 452] width 34 height 13
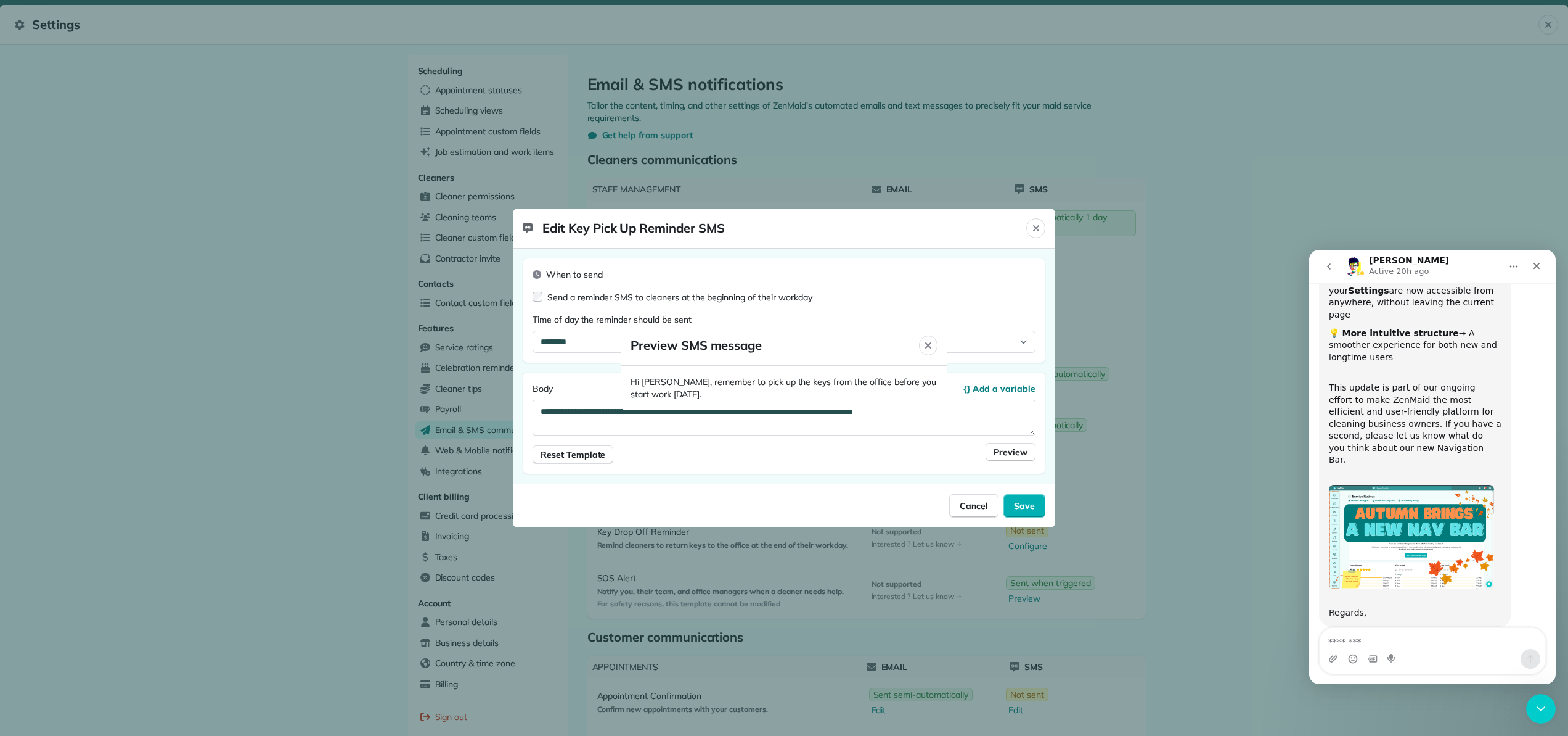
click at [1023, 506] on div at bounding box center [784, 368] width 1568 height 736
click at [1024, 505] on div at bounding box center [784, 368] width 1568 height 736
drag, startPoint x: 1038, startPoint y: 508, endPoint x: 1028, endPoint y: 505, distance: 10.4
click at [1038, 508] on div at bounding box center [784, 368] width 1568 height 736
click at [1028, 505] on div at bounding box center [784, 368] width 1568 height 736
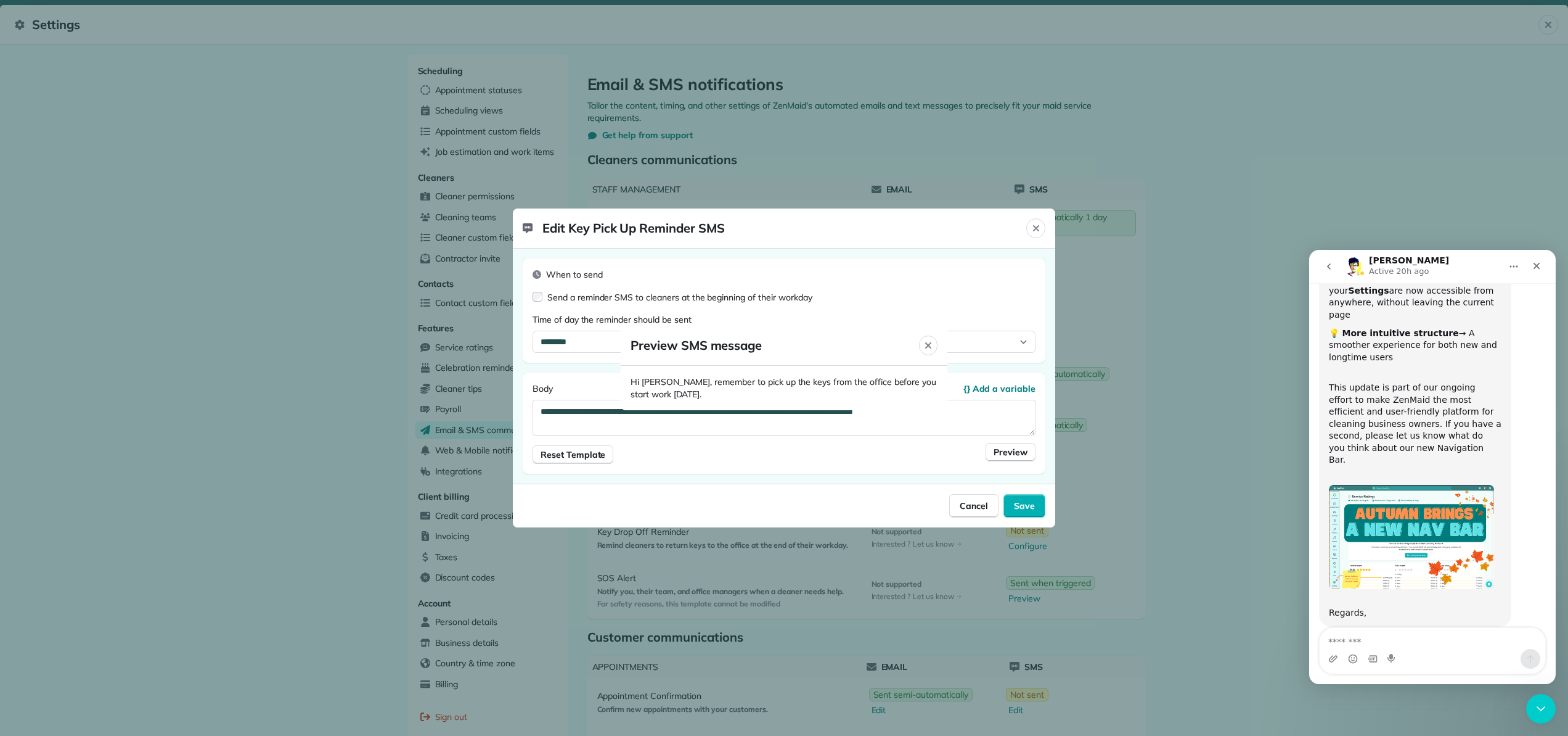
click at [1028, 505] on div at bounding box center [784, 368] width 1568 height 736
click at [1020, 447] on div at bounding box center [784, 368] width 1568 height 736
click at [1033, 230] on div at bounding box center [784, 368] width 1568 height 736
click at [1036, 228] on div at bounding box center [784, 368] width 1568 height 736
click at [568, 449] on div at bounding box center [784, 368] width 1568 height 736
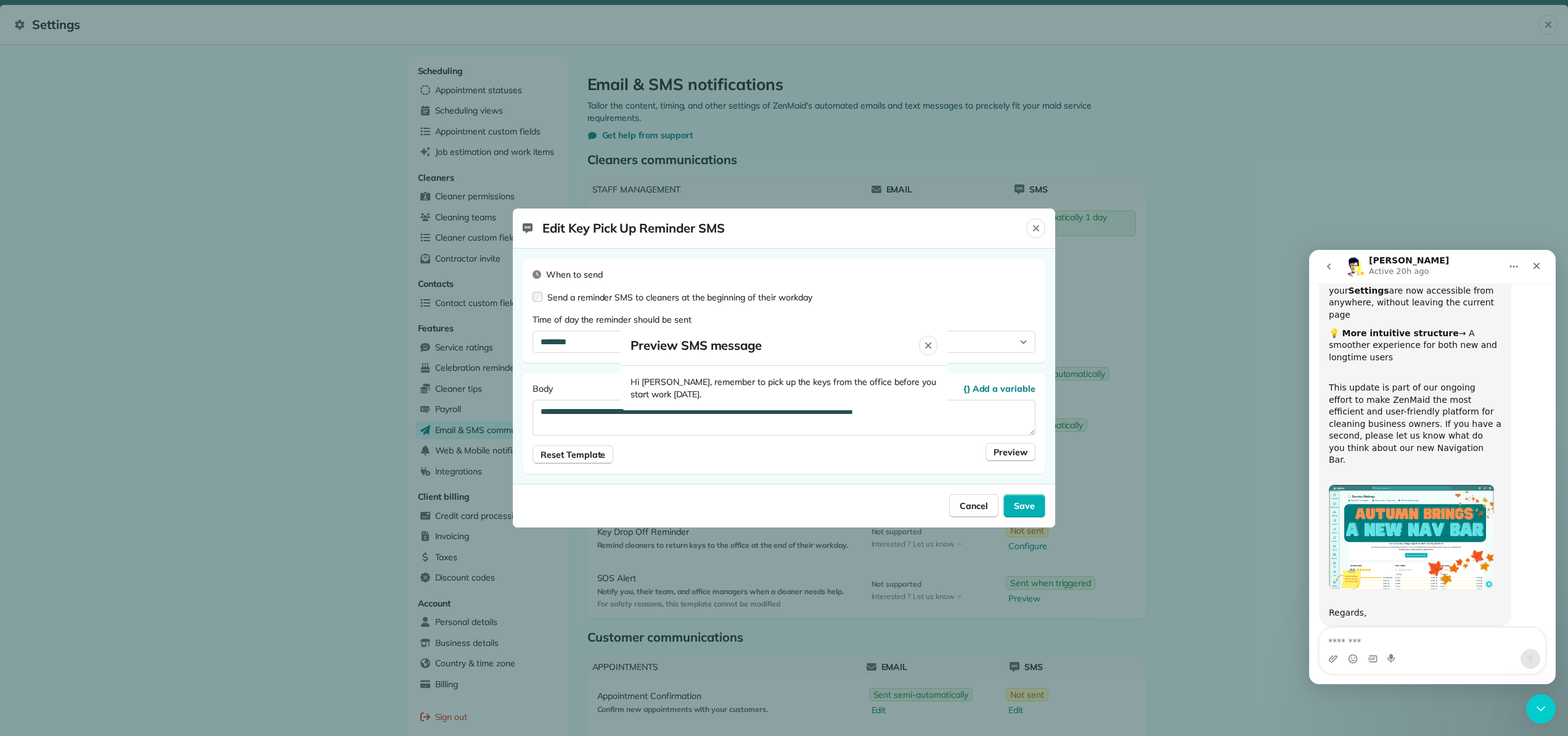
click at [600, 457] on div at bounding box center [784, 368] width 1568 height 736
click at [930, 344] on icon "Close" at bounding box center [928, 344] width 10 height 10
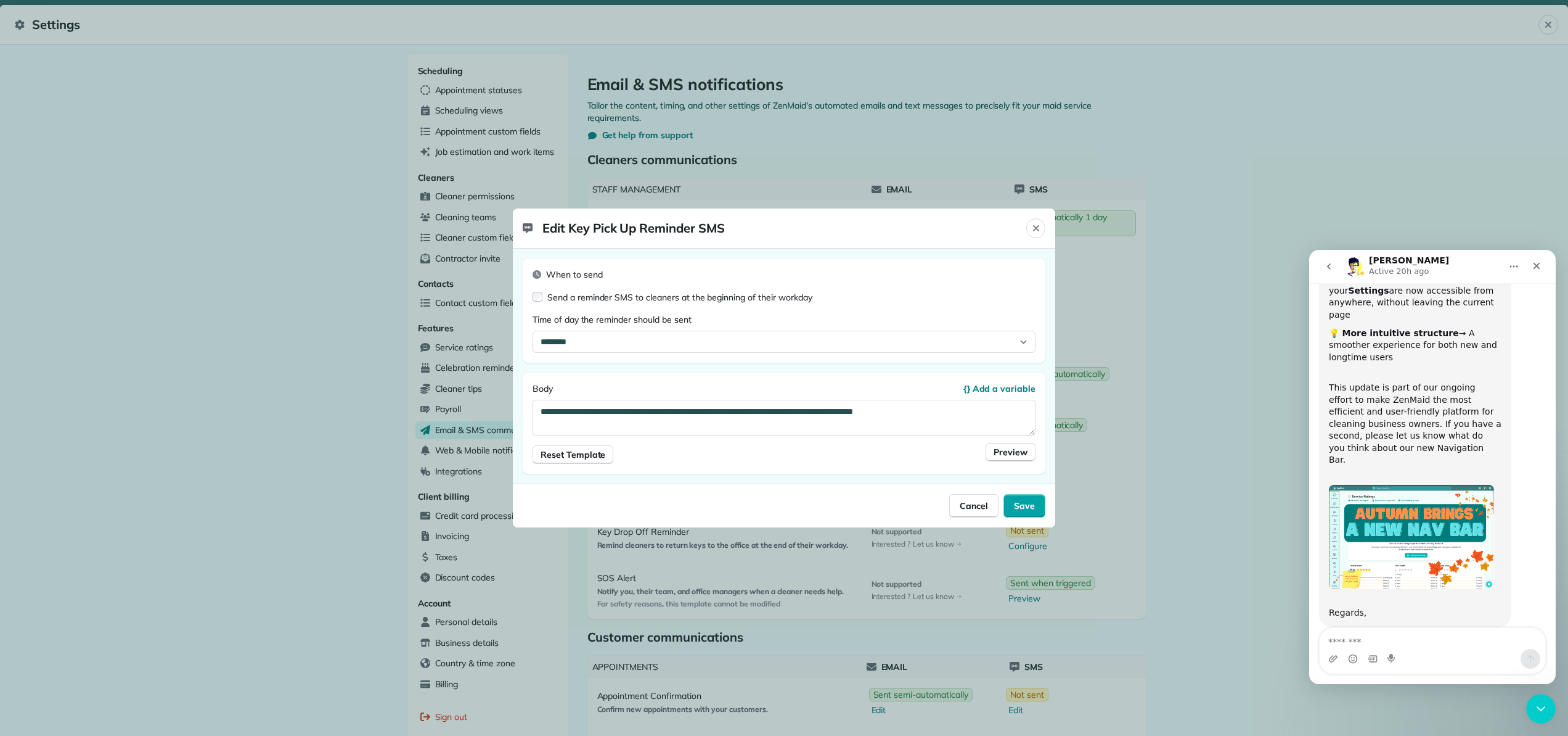
click at [1028, 511] on span "Save" at bounding box center [1024, 505] width 21 height 13
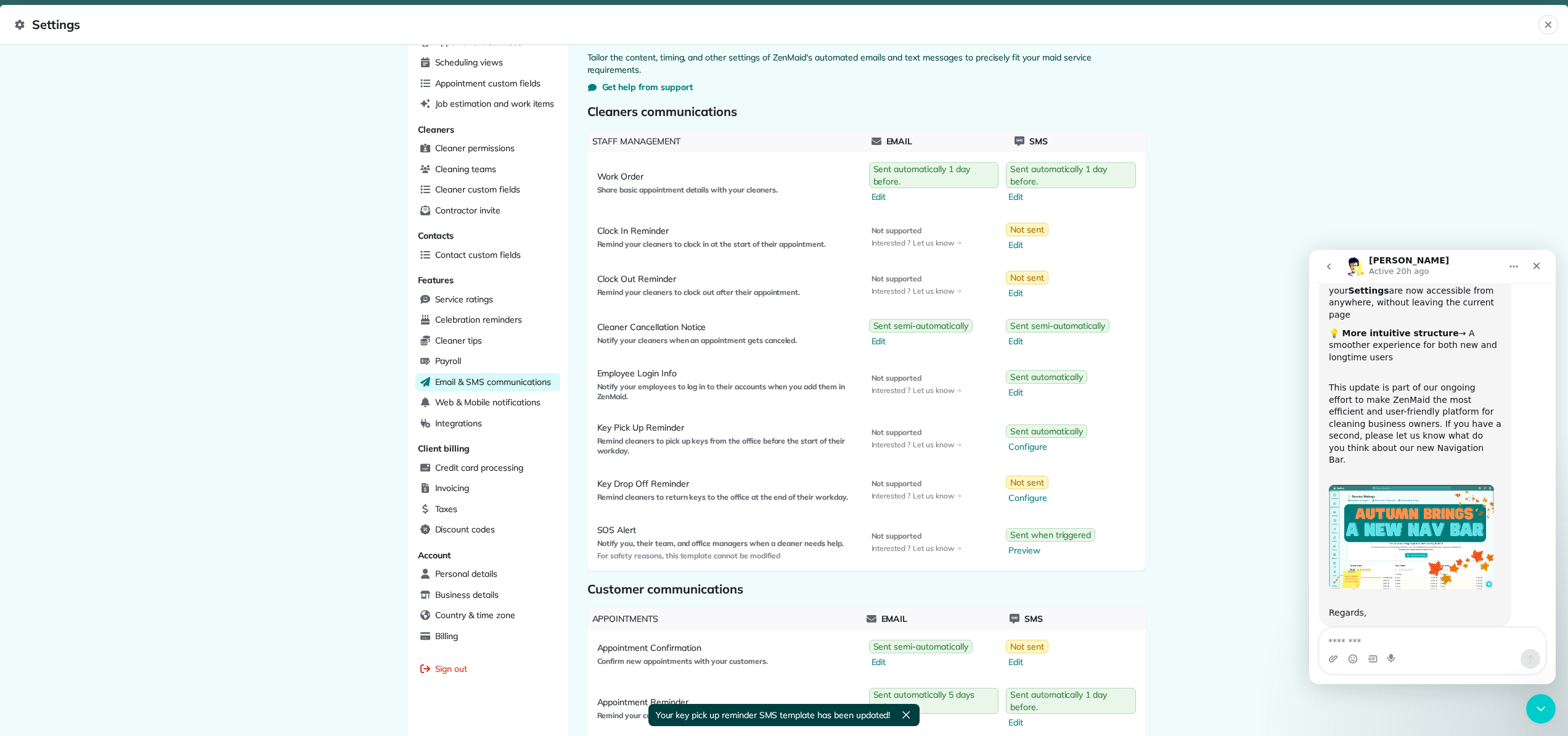
scroll to position [64, 0]
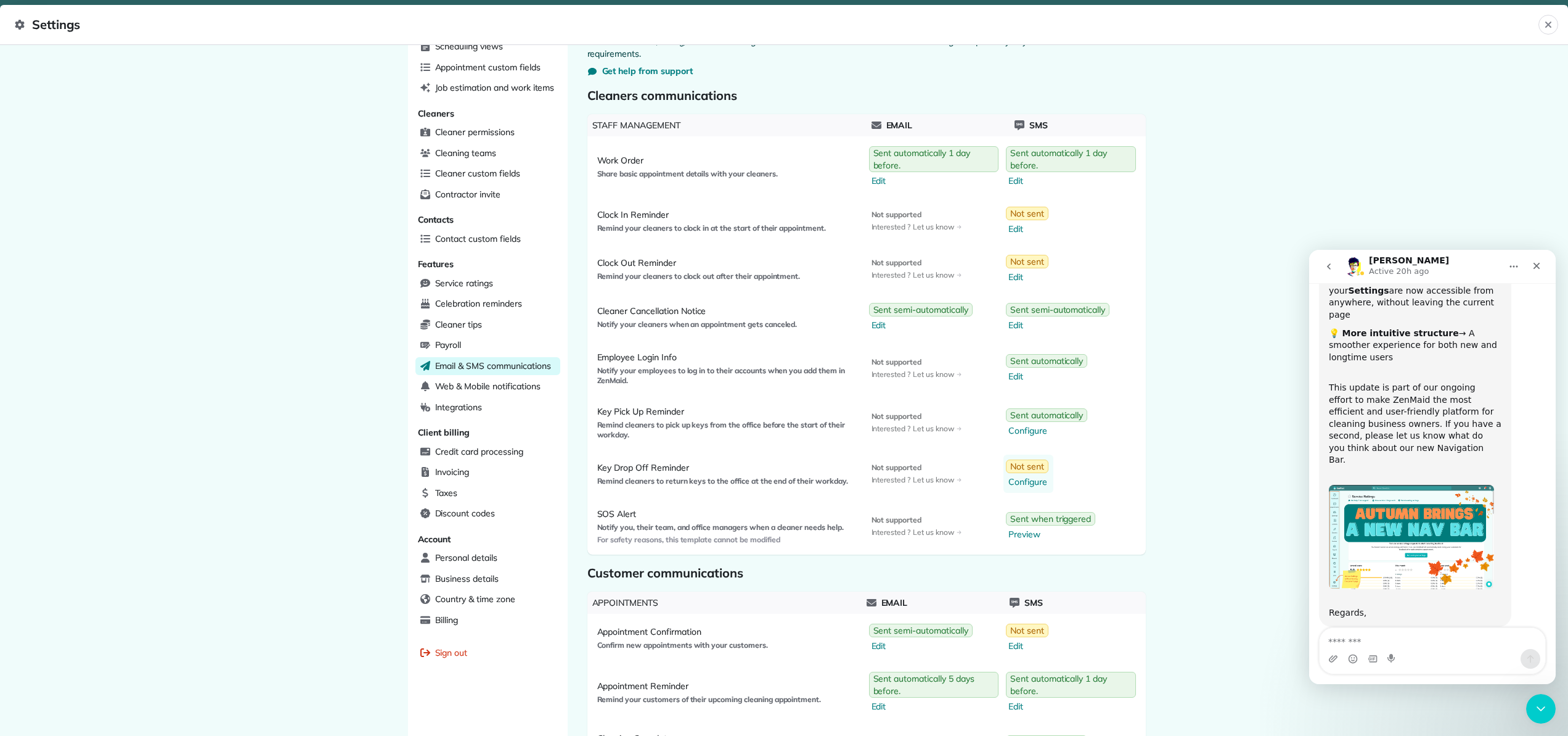
click at [1022, 480] on span "Configure" at bounding box center [1028, 482] width 40 height 13
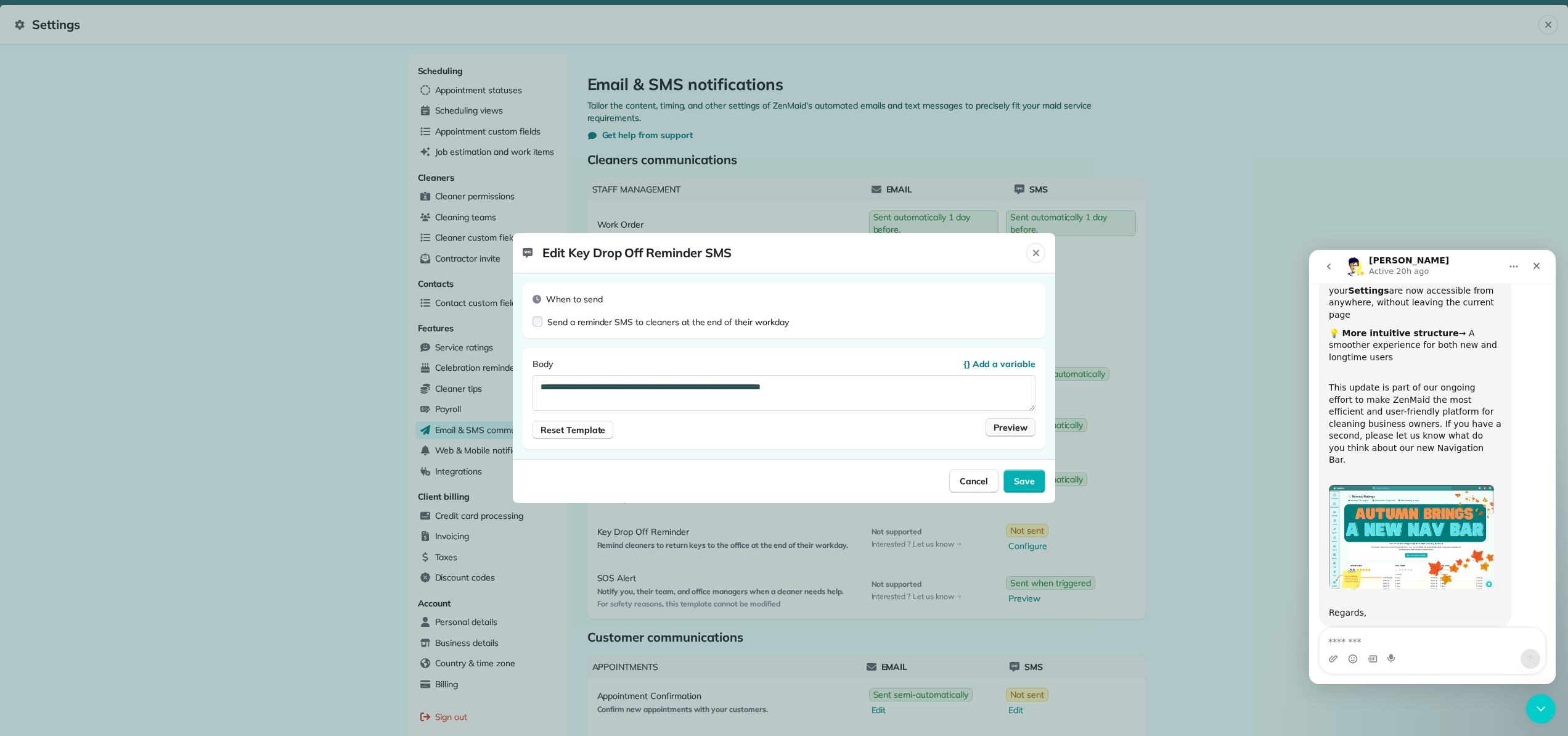
click at [1017, 429] on span "Preview" at bounding box center [1010, 428] width 34 height 13
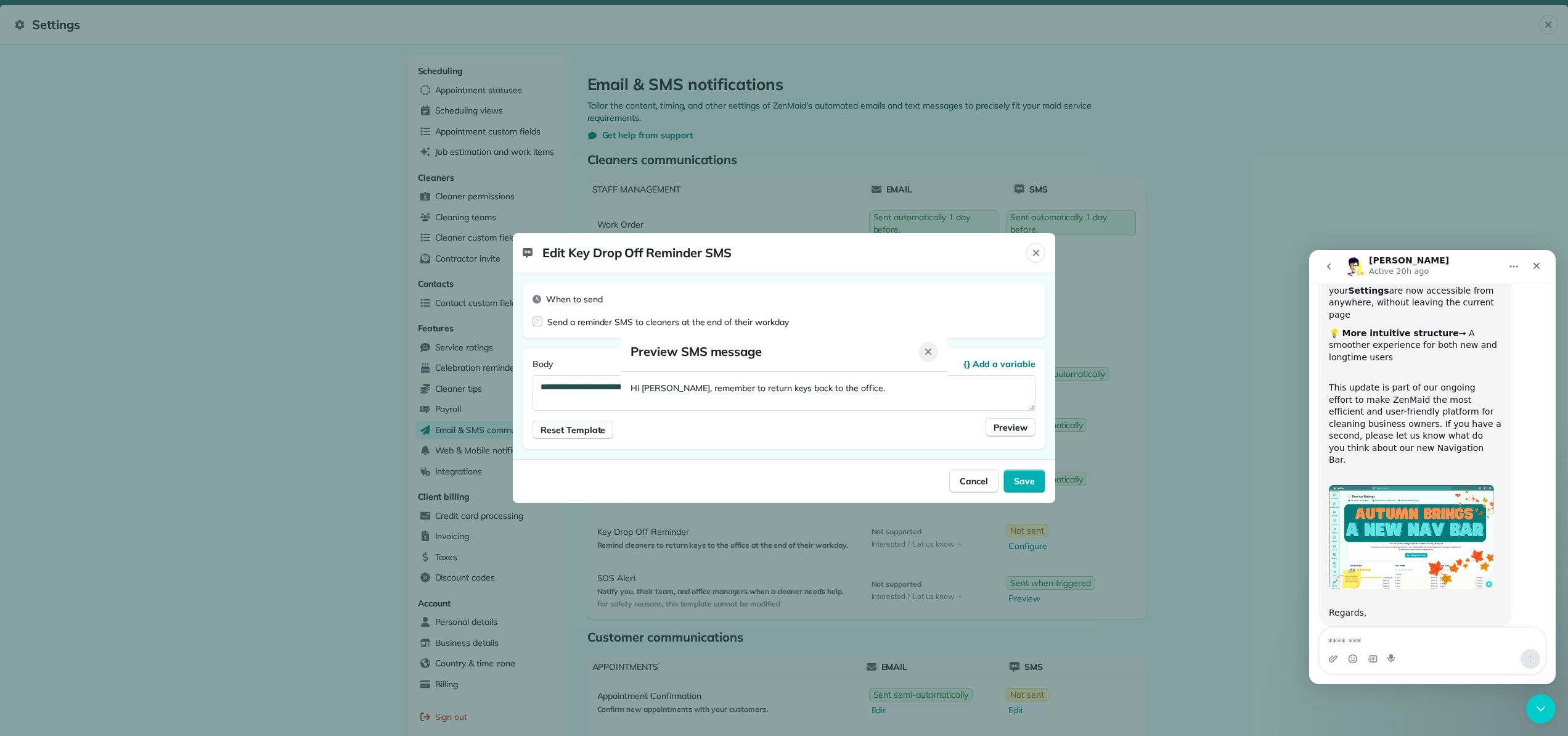
click at [931, 354] on icon "Close" at bounding box center [928, 351] width 10 height 10
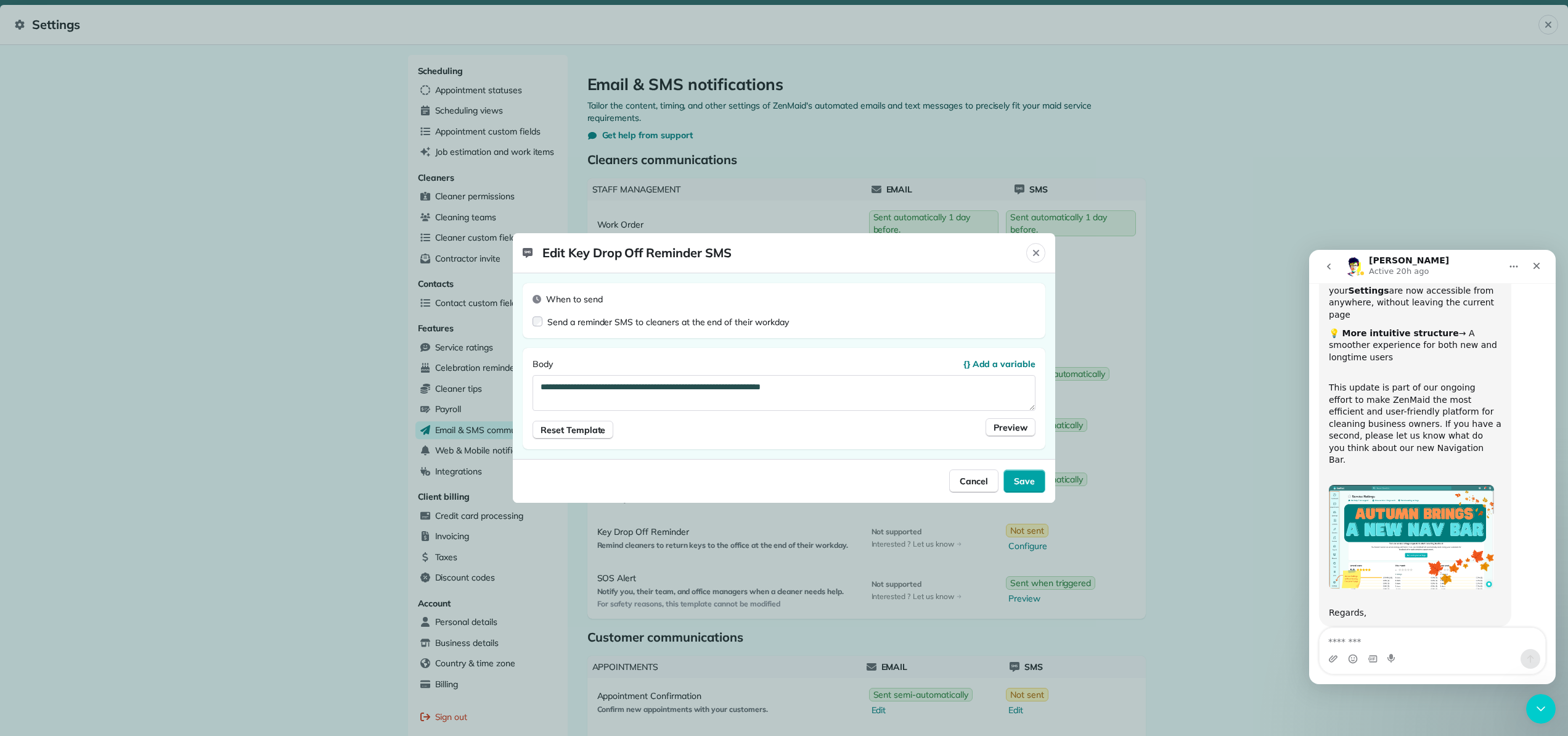
click at [1020, 485] on span "Save" at bounding box center [1024, 481] width 21 height 13
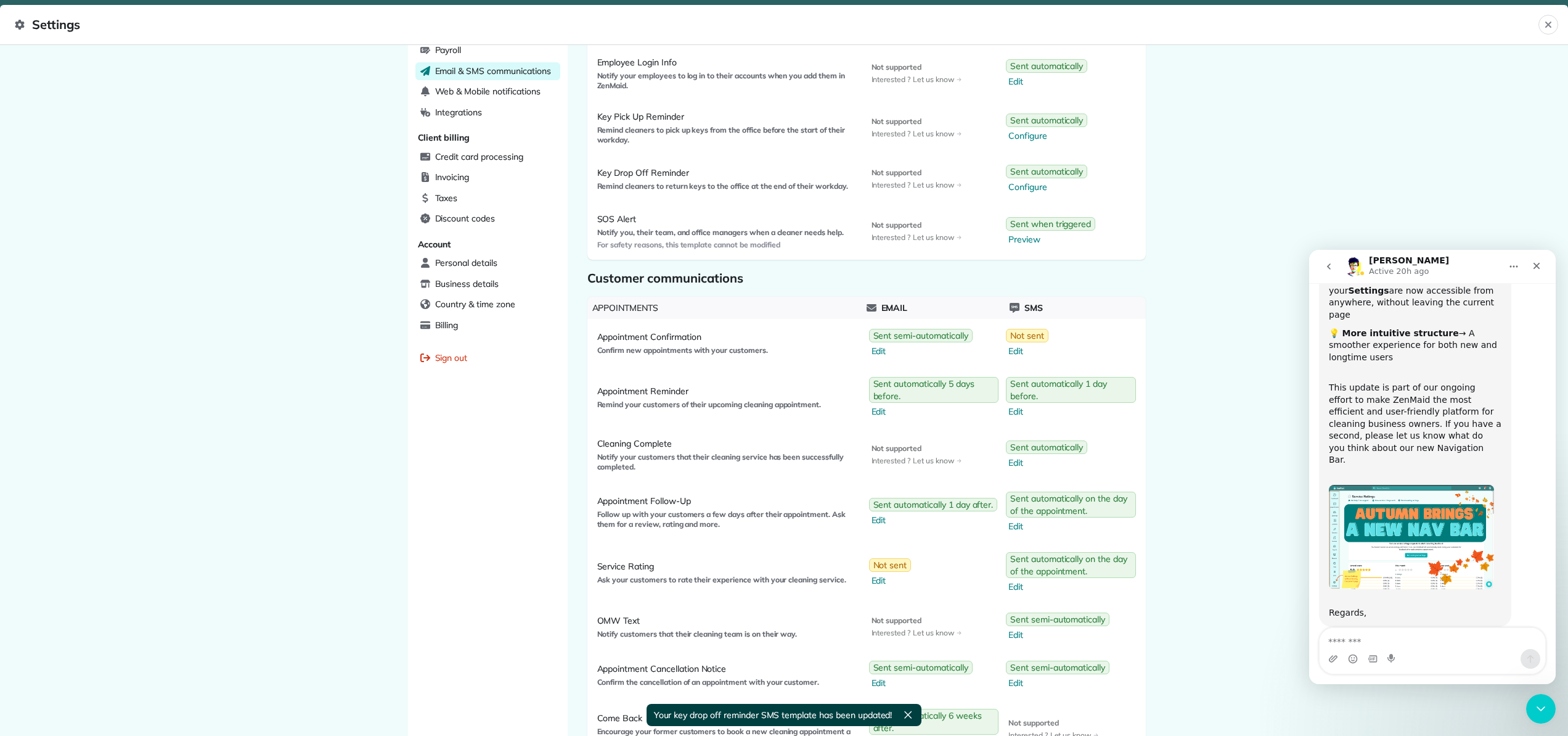
scroll to position [433, 0]
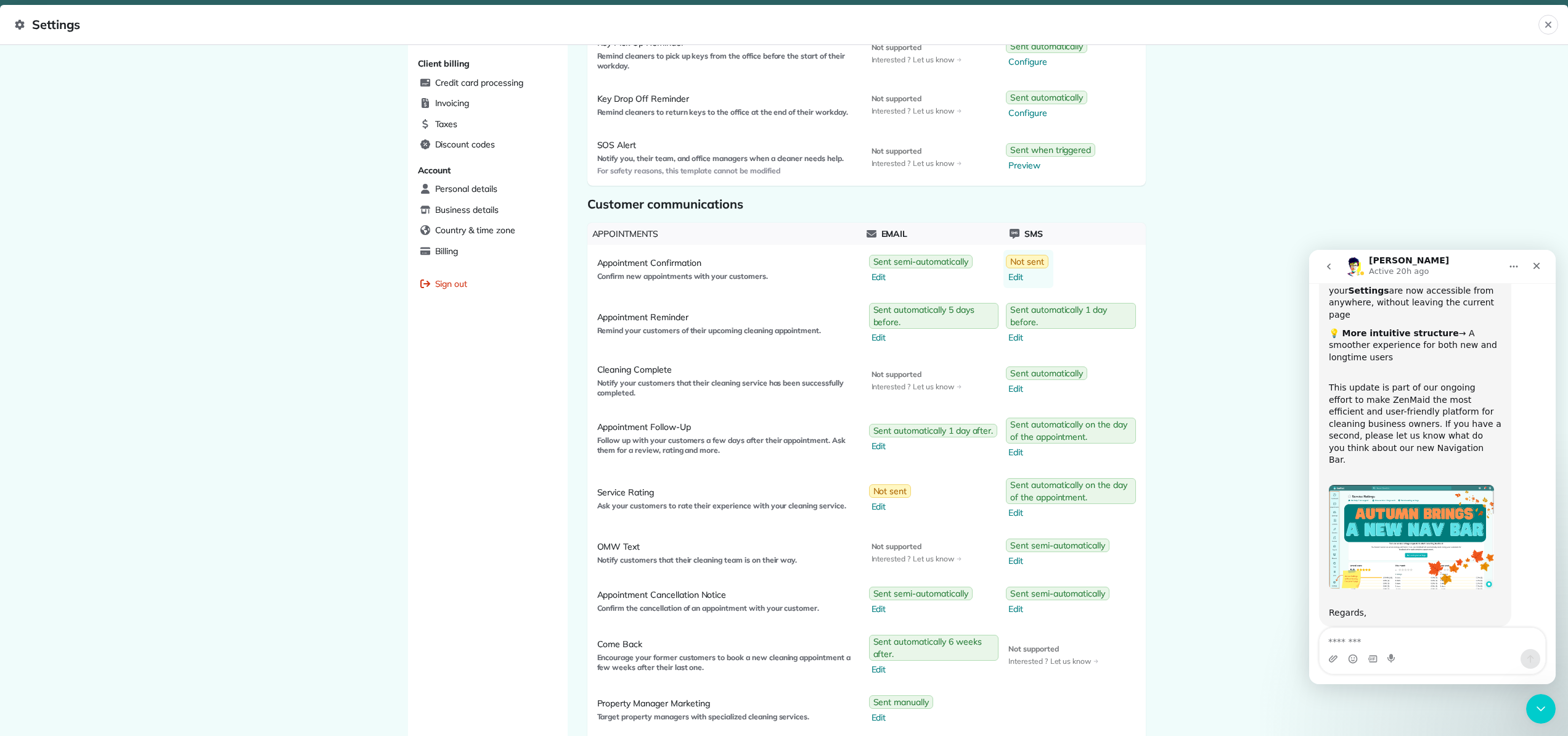
click at [1033, 265] on span "Not sent" at bounding box center [1028, 261] width 34 height 13
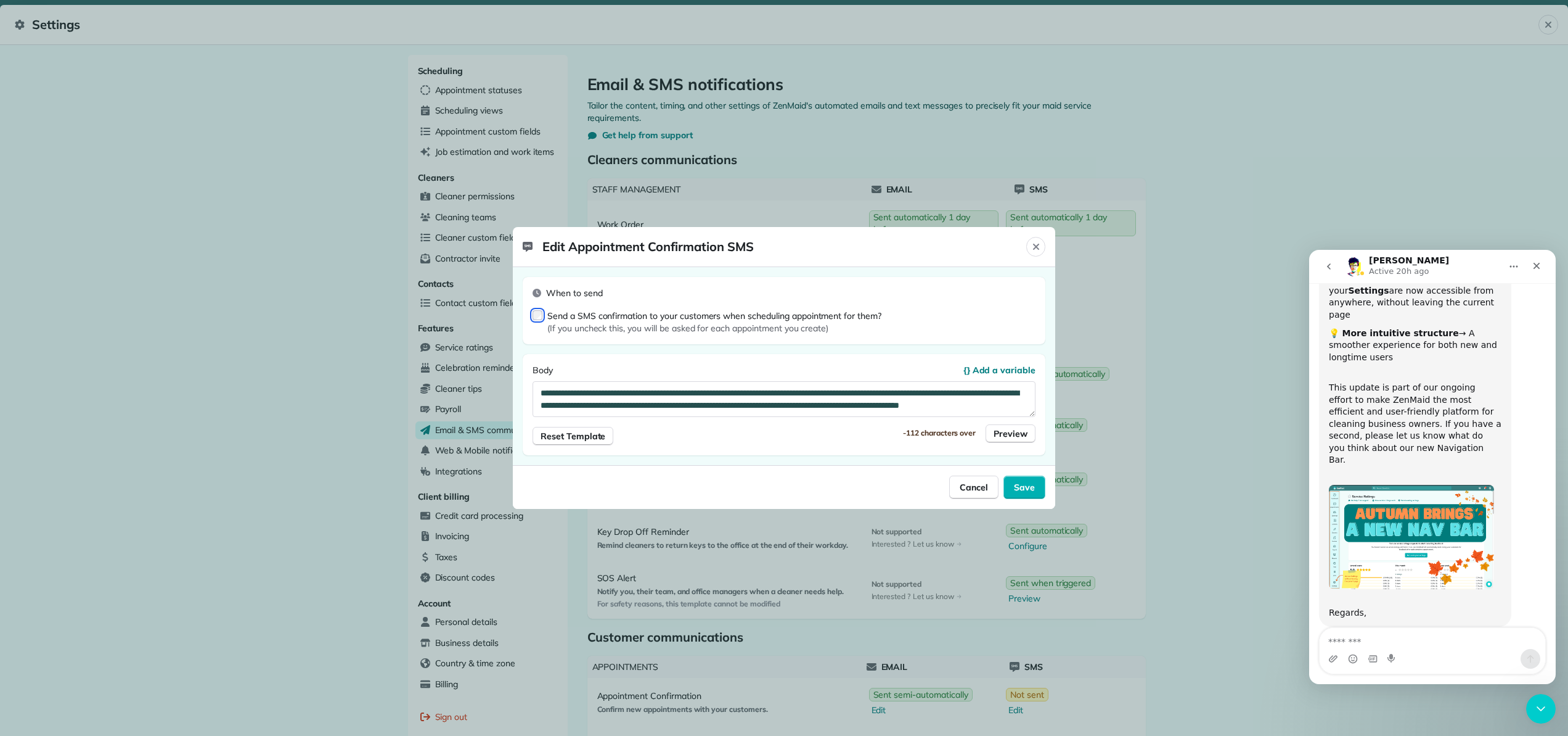
scroll to position [13, 0]
click at [1027, 487] on span "Save" at bounding box center [1024, 487] width 21 height 13
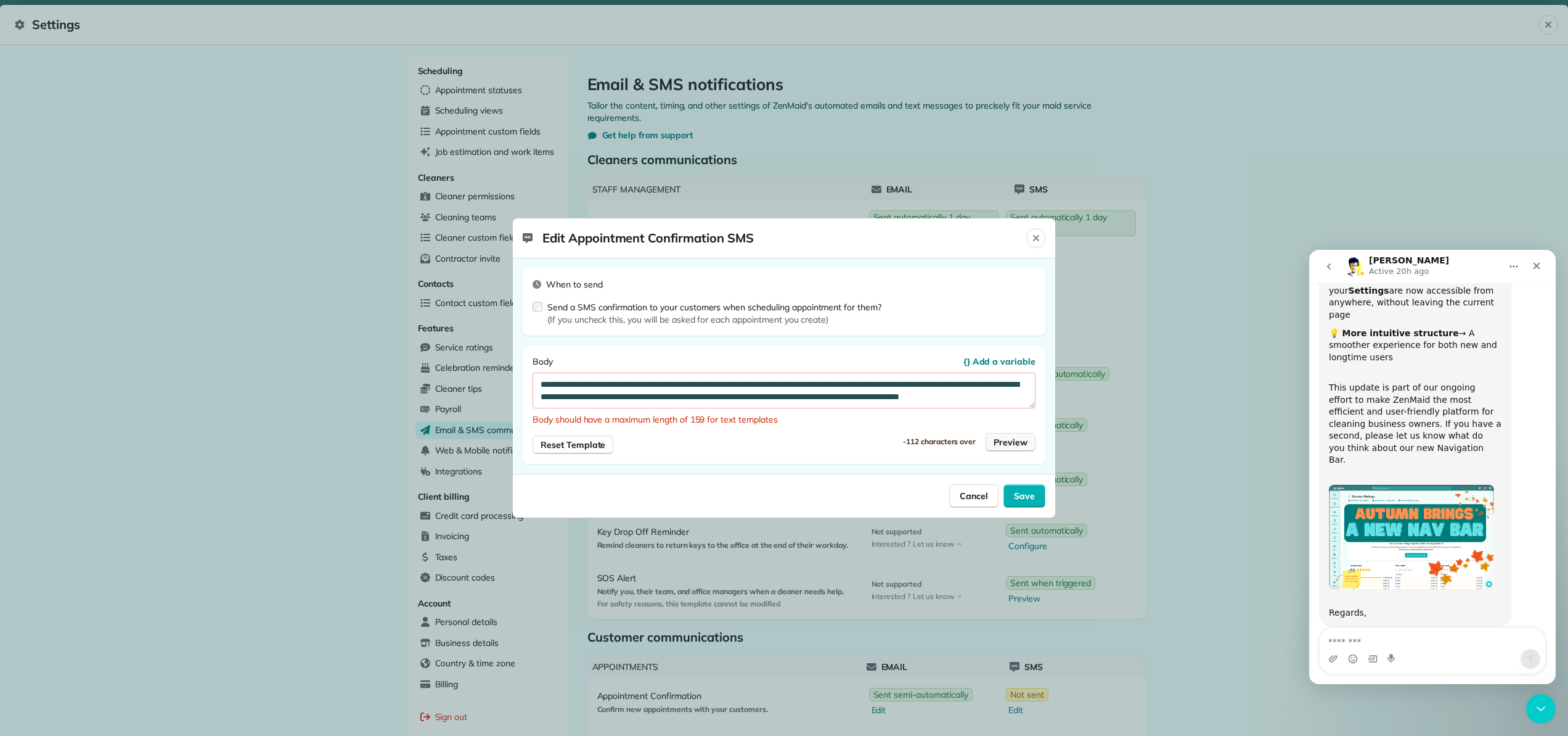
click at [1005, 444] on span "Preview" at bounding box center [1010, 442] width 34 height 13
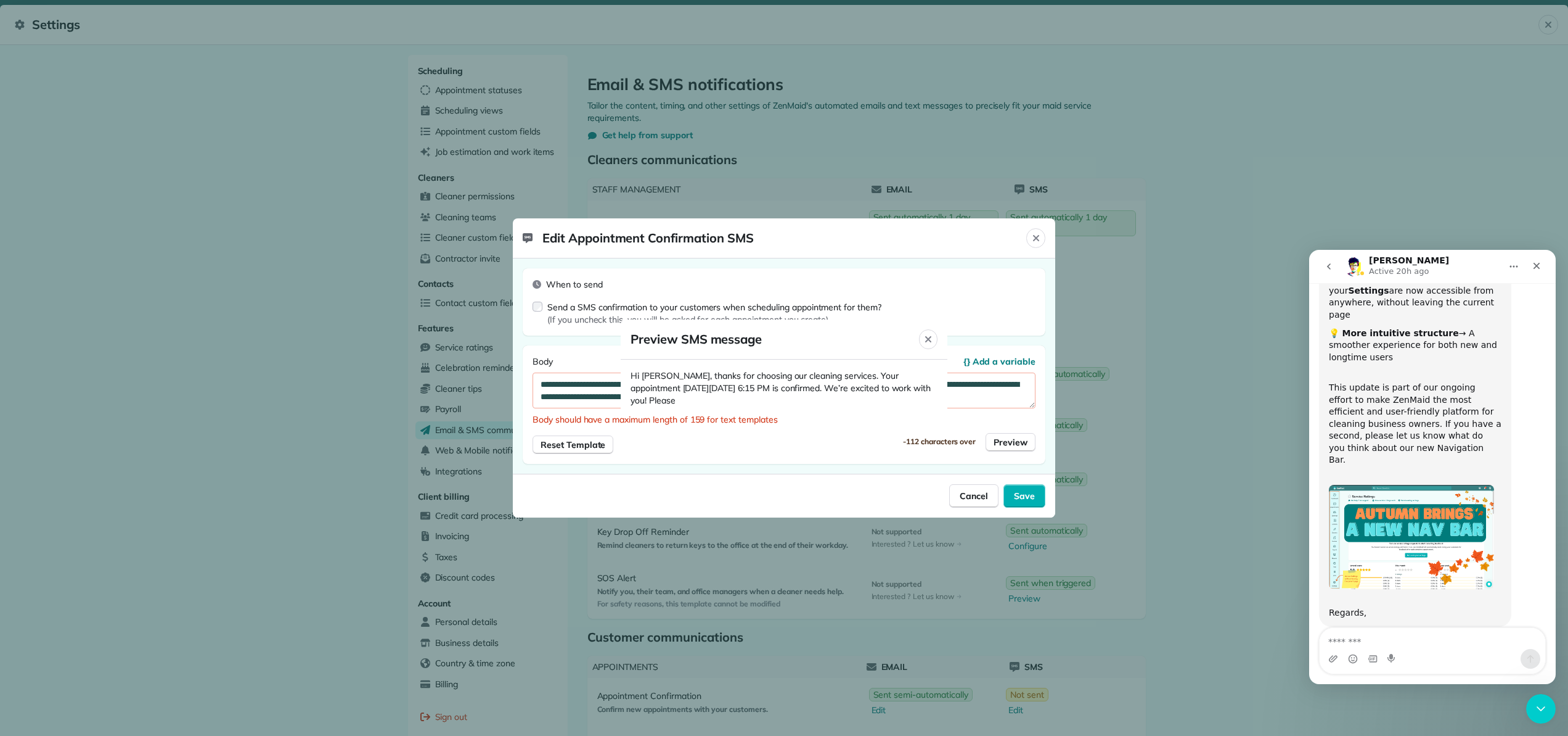
click at [680, 401] on span "Hi [PERSON_NAME], thanks for choosing our cleaning services. Your appointment […" at bounding box center [784, 388] width 307 height 37
click at [675, 402] on span "Hi [PERSON_NAME], thanks for choosing our cleaning services. Your appointment […" at bounding box center [784, 388] width 307 height 37
click at [674, 401] on span "Hi [PERSON_NAME], thanks for choosing our cleaning services. Your appointment […" at bounding box center [784, 388] width 307 height 37
click at [683, 402] on span "Hi [PERSON_NAME], thanks for choosing our cleaning services. Your appointment […" at bounding box center [784, 388] width 307 height 37
click at [675, 400] on span "Hi [PERSON_NAME], thanks for choosing our cleaning services. Your appointment […" at bounding box center [784, 388] width 307 height 37
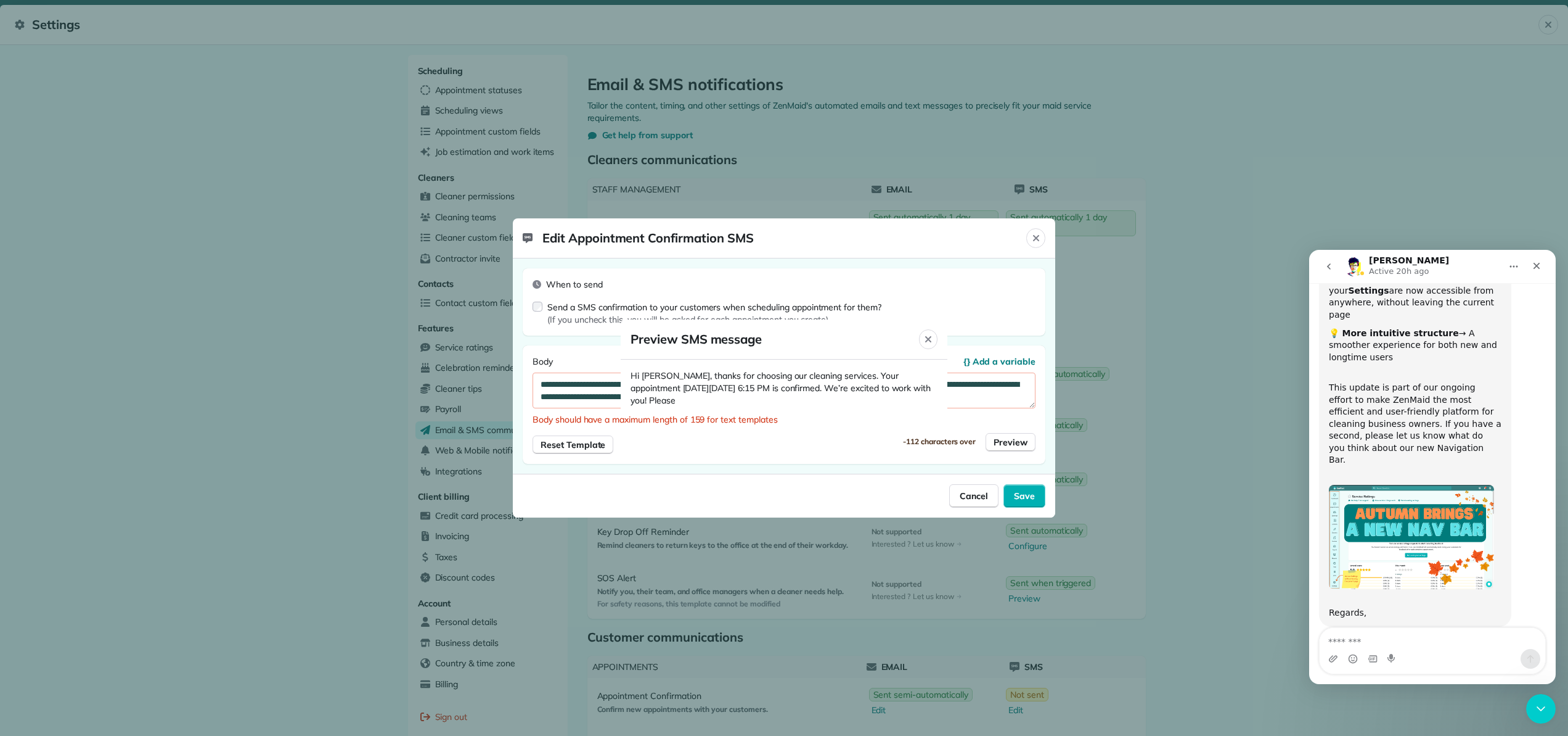
click at [675, 401] on span "Hi [PERSON_NAME], thanks for choosing our cleaning services. Your appointment […" at bounding box center [784, 388] width 307 height 37
click at [681, 401] on span "Hi [PERSON_NAME], thanks for choosing our cleaning services. Your appointment […" at bounding box center [784, 388] width 307 height 37
click at [676, 401] on span "Hi [PERSON_NAME], thanks for choosing our cleaning services. Your appointment […" at bounding box center [784, 388] width 307 height 37
click at [675, 402] on span "Hi [PERSON_NAME], thanks for choosing our cleaning services. Your appointment […" at bounding box center [784, 388] width 307 height 37
click at [700, 403] on span "Hi [PERSON_NAME], thanks for choosing our cleaning services. Your appointment […" at bounding box center [784, 388] width 307 height 37
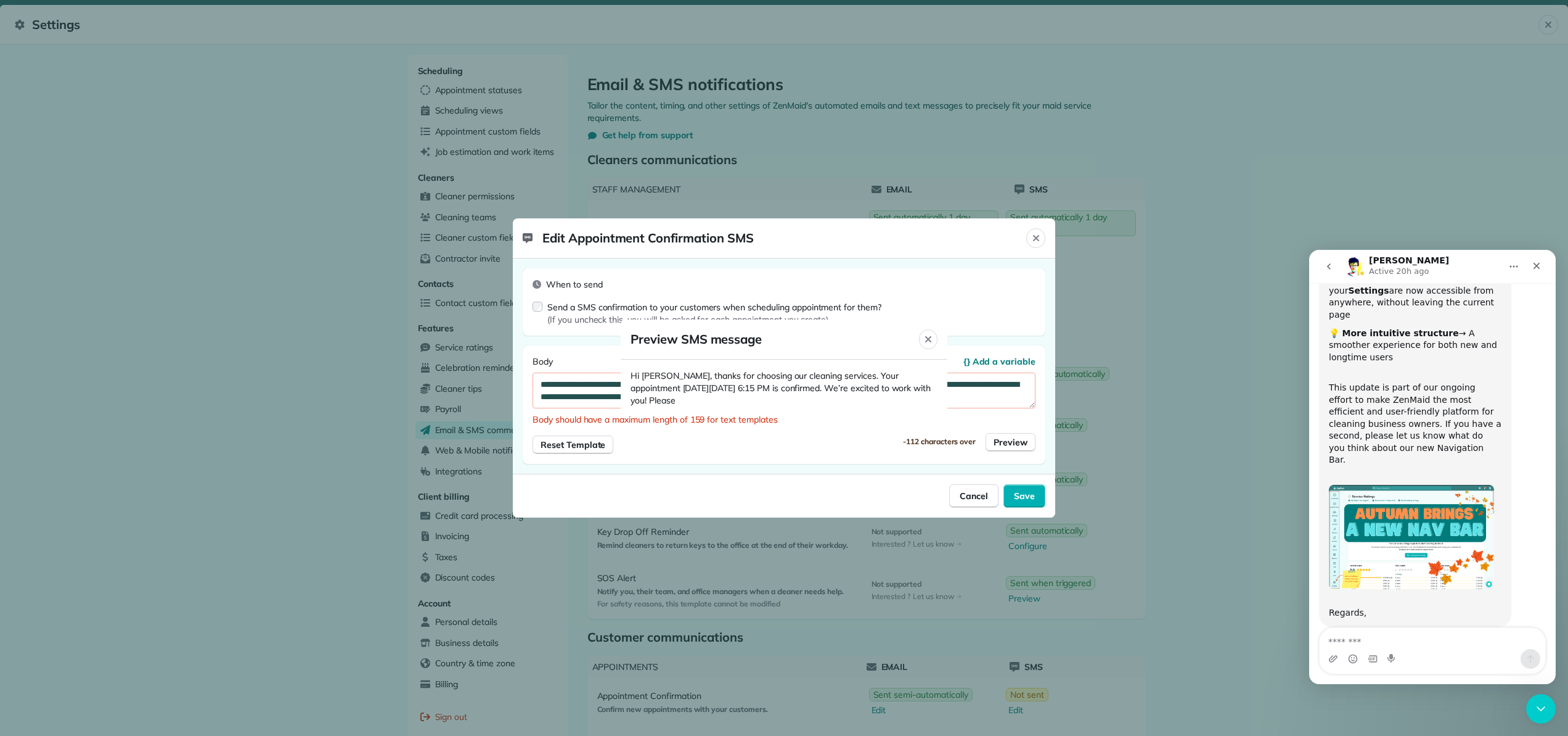
click at [701, 403] on span "Hi [PERSON_NAME], thanks for choosing our cleaning services. Your appointment […" at bounding box center [784, 388] width 307 height 37
click at [1013, 441] on div at bounding box center [784, 368] width 1568 height 736
click at [1022, 493] on div at bounding box center [784, 368] width 1568 height 736
click at [1027, 494] on div at bounding box center [784, 368] width 1568 height 736
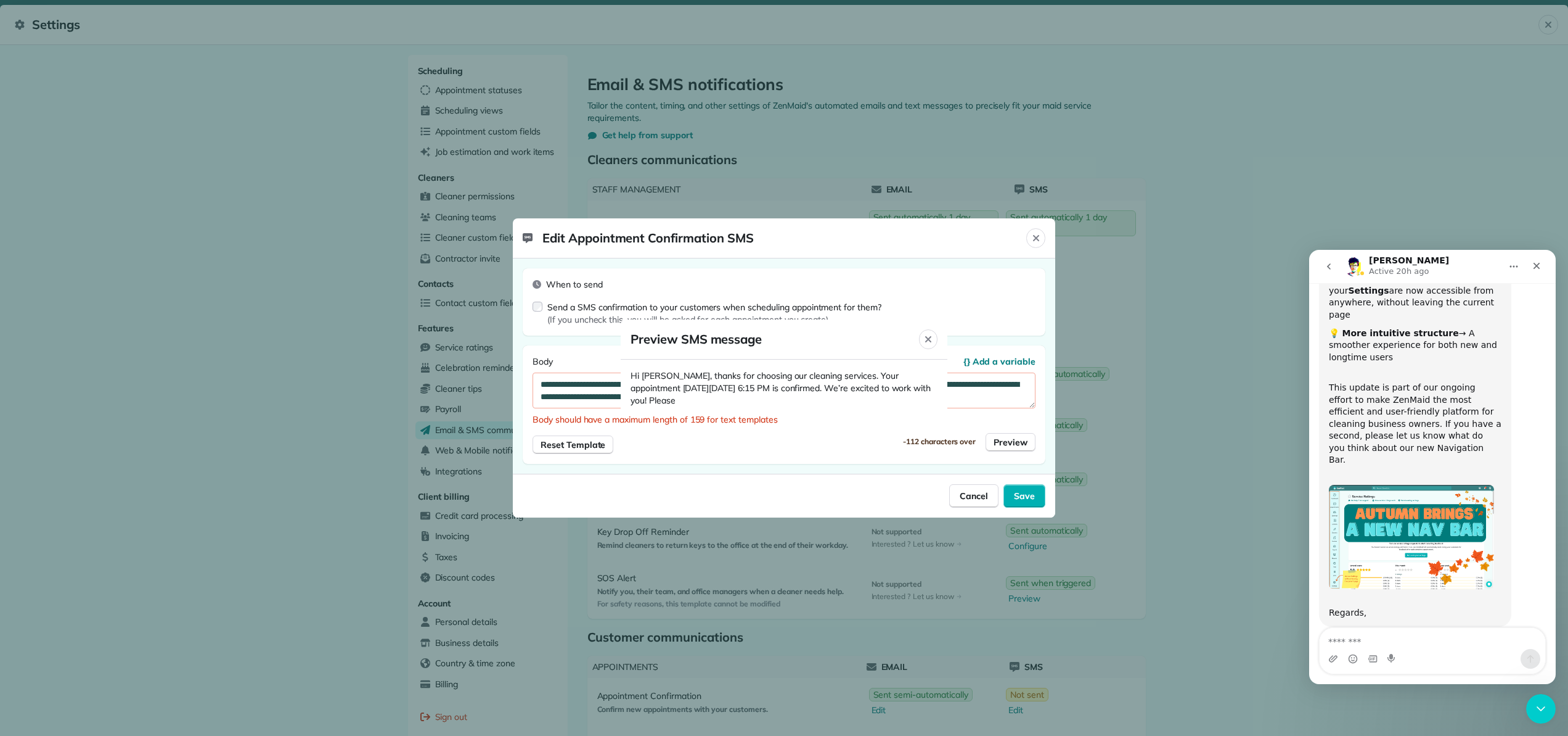
click at [1024, 497] on div at bounding box center [784, 368] width 1568 height 736
click at [598, 445] on div at bounding box center [784, 368] width 1568 height 736
click at [580, 443] on div at bounding box center [784, 368] width 1568 height 736
click at [931, 340] on icon "Close" at bounding box center [928, 339] width 10 height 10
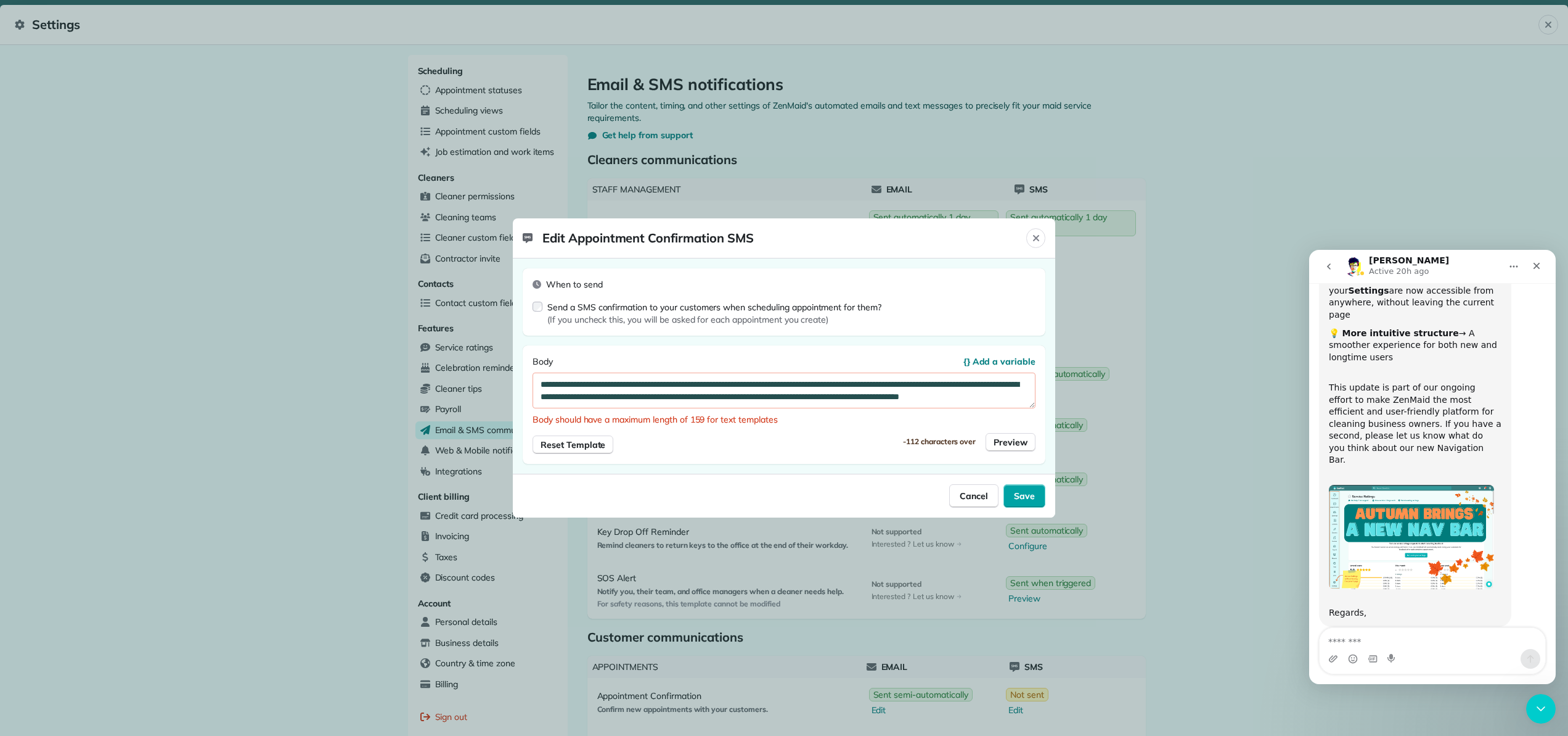
click at [1028, 492] on span "Save" at bounding box center [1024, 496] width 21 height 13
click at [1026, 495] on span "Save" at bounding box center [1024, 496] width 21 height 13
click at [1032, 241] on icon "Close" at bounding box center [1036, 238] width 10 height 10
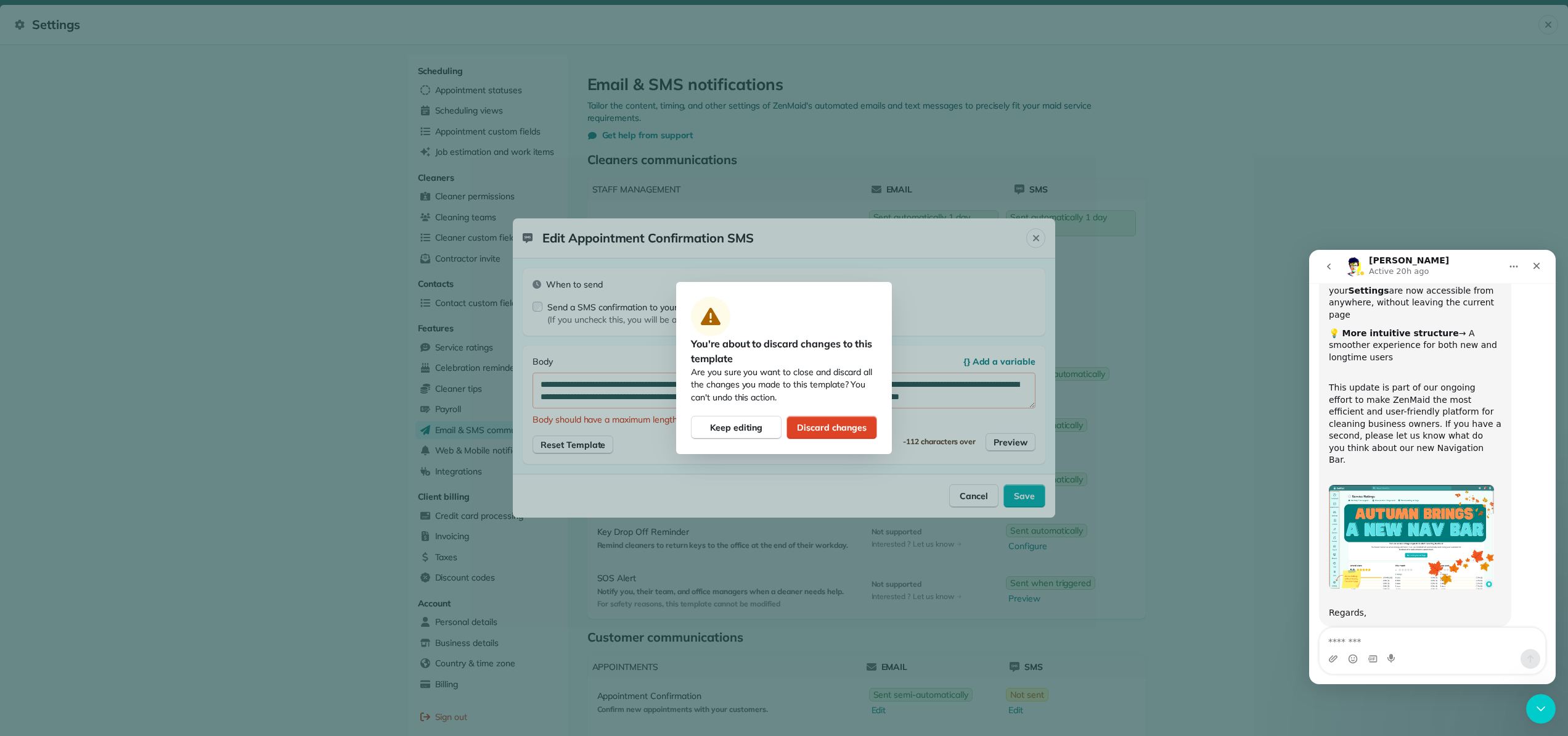
click at [822, 428] on span "Discard changes" at bounding box center [831, 428] width 69 height 13
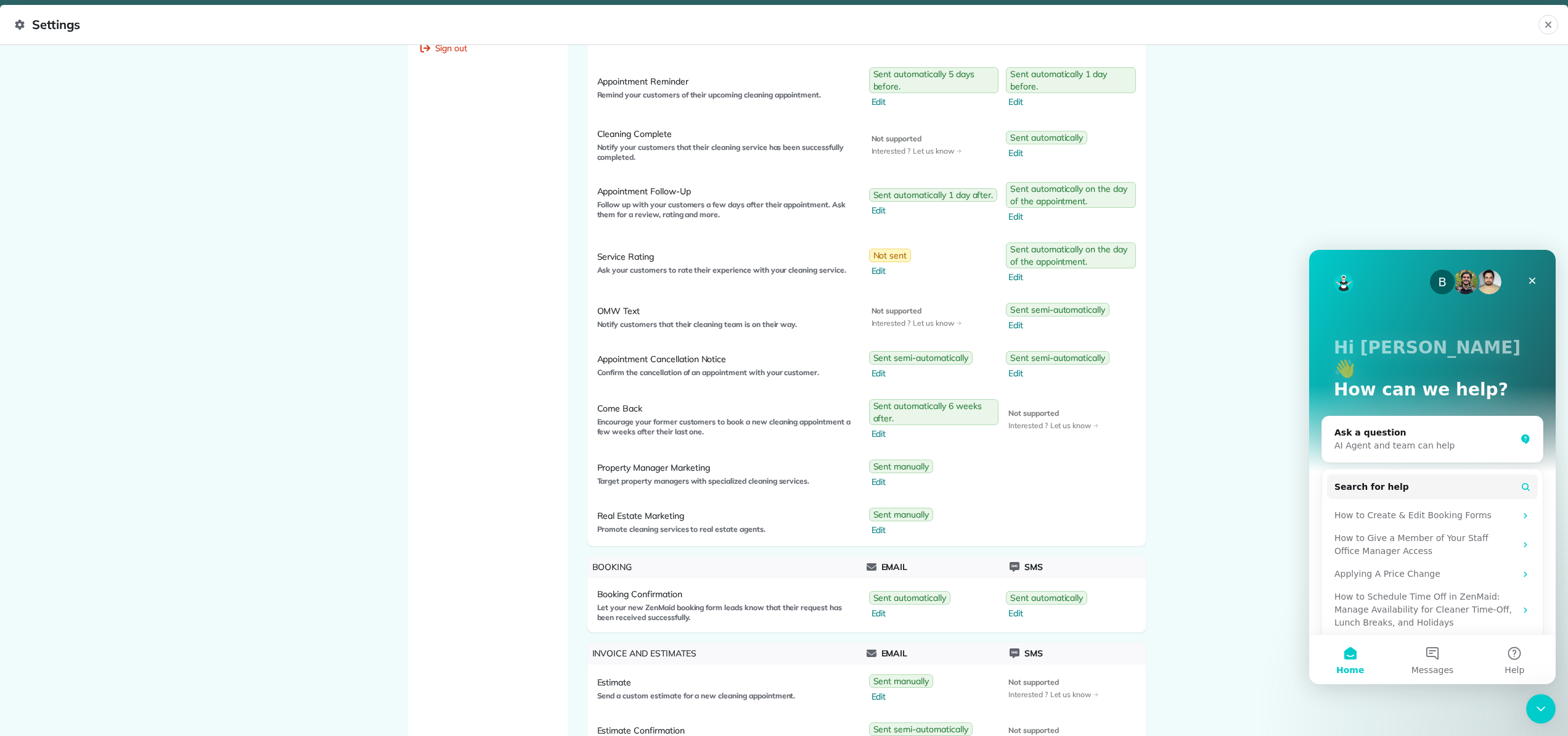
click at [52, 24] on span "Settings" at bounding box center [776, 24] width 1524 height 20
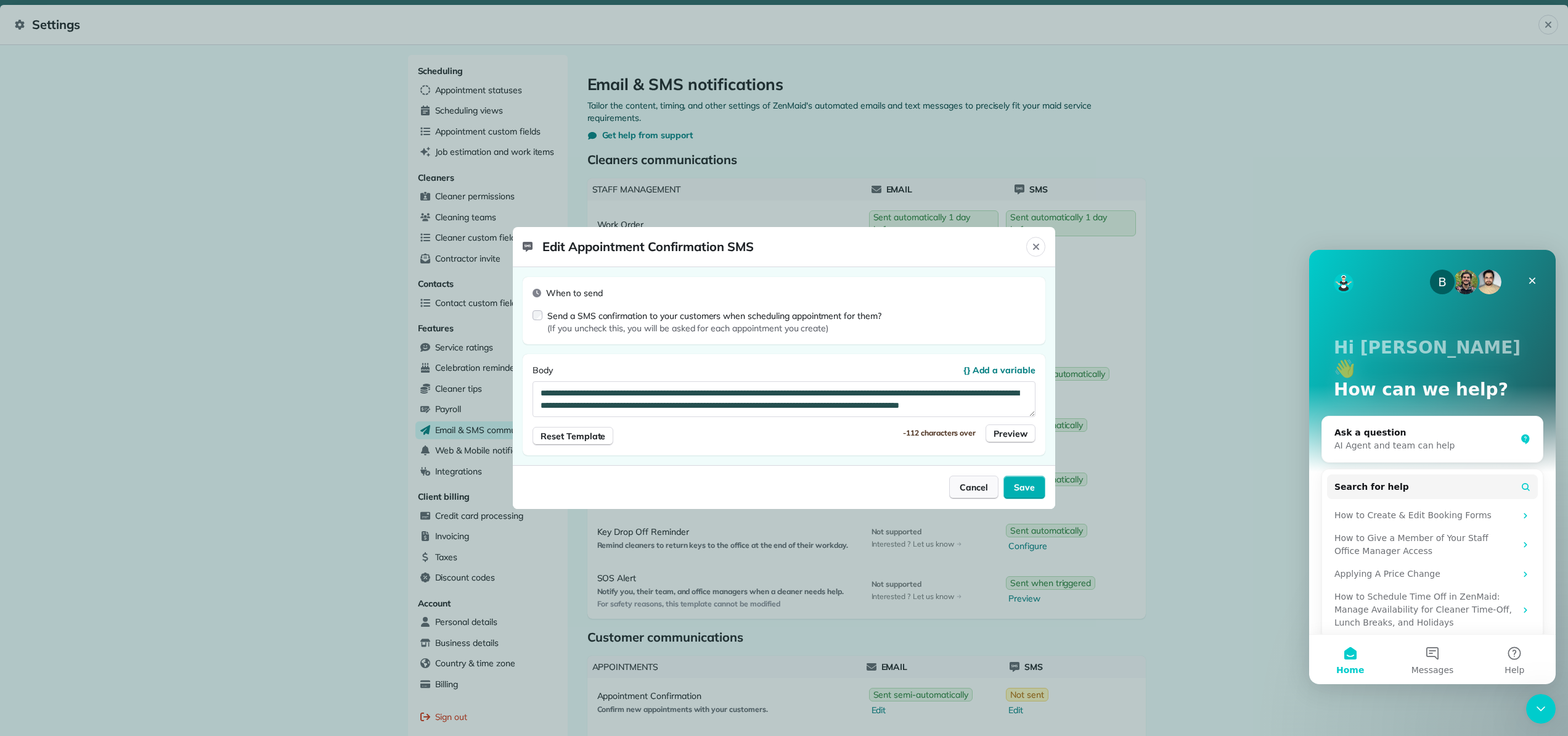
click at [985, 493] on div "Cancel" at bounding box center [973, 487] width 50 height 24
